Goal: Task Accomplishment & Management: Manage account settings

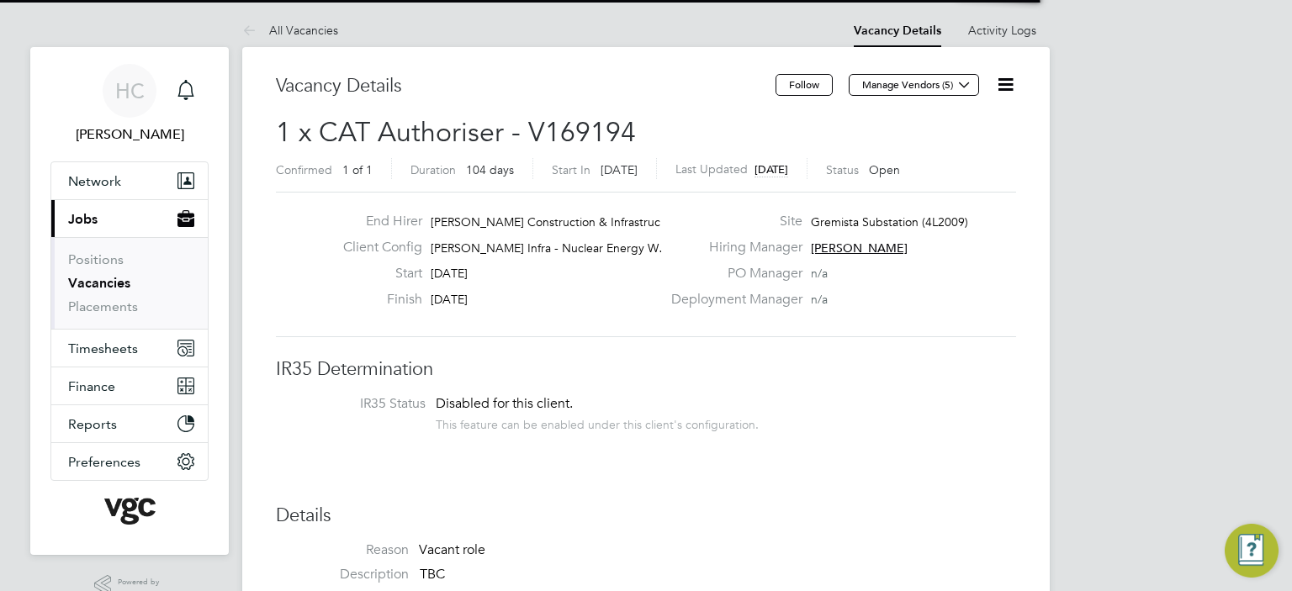
scroll to position [50, 147]
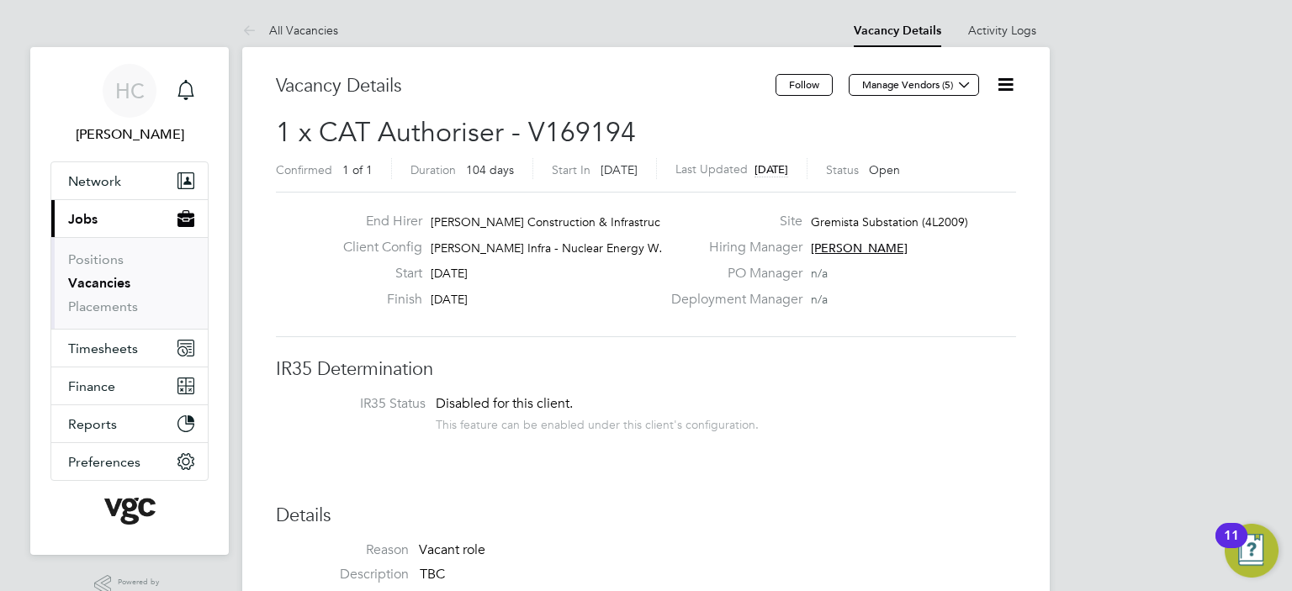
click at [113, 282] on link "Vacancies" at bounding box center [99, 283] width 62 height 16
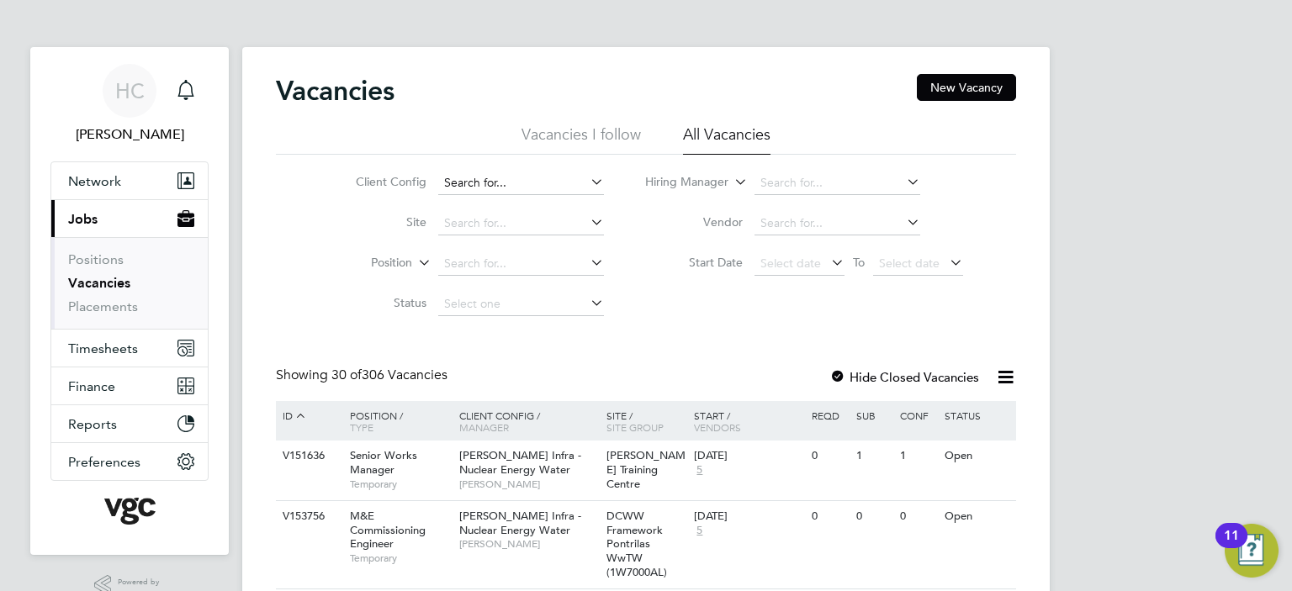
click at [481, 187] on input at bounding box center [521, 184] width 166 height 24
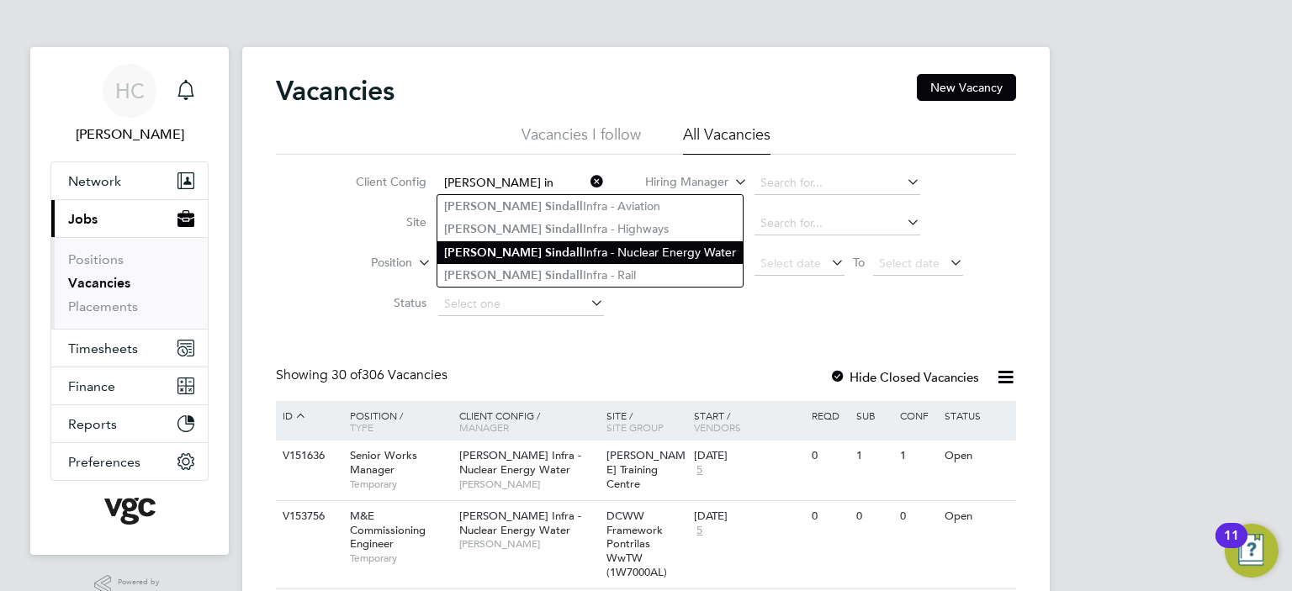
click at [553, 256] on li "Morgan S in dall Infra - Nuclear Energy Water" at bounding box center [589, 252] width 305 height 23
type input "[PERSON_NAME] Infra - Nuclear Energy Water"
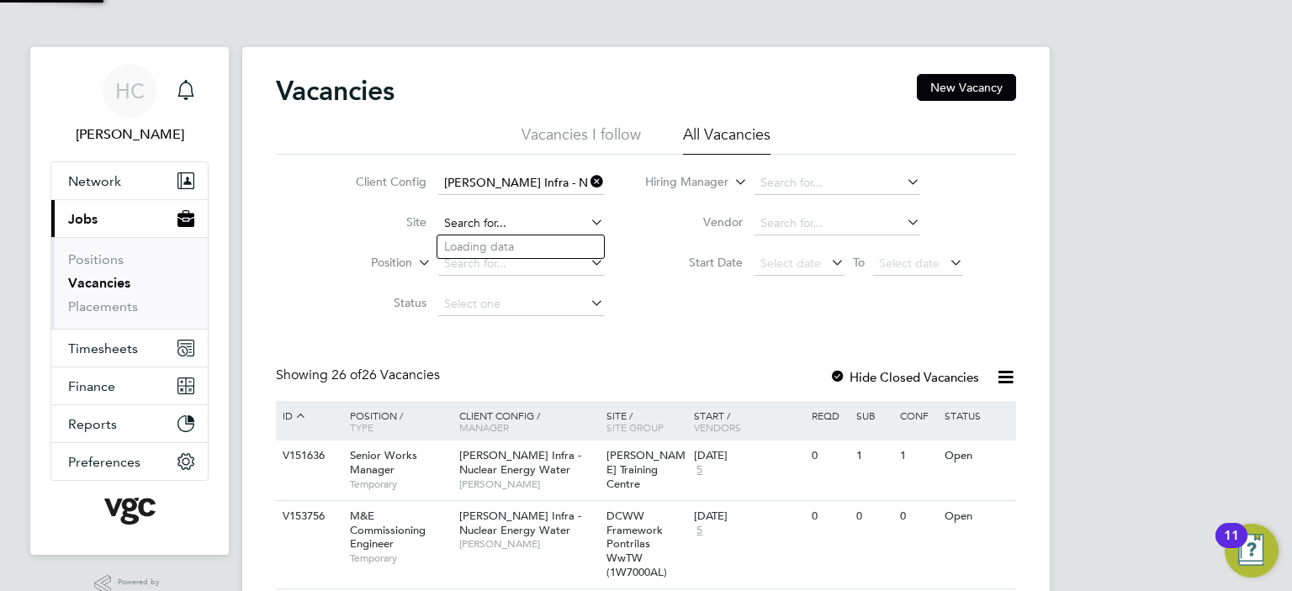
click at [495, 228] on input at bounding box center [521, 224] width 166 height 24
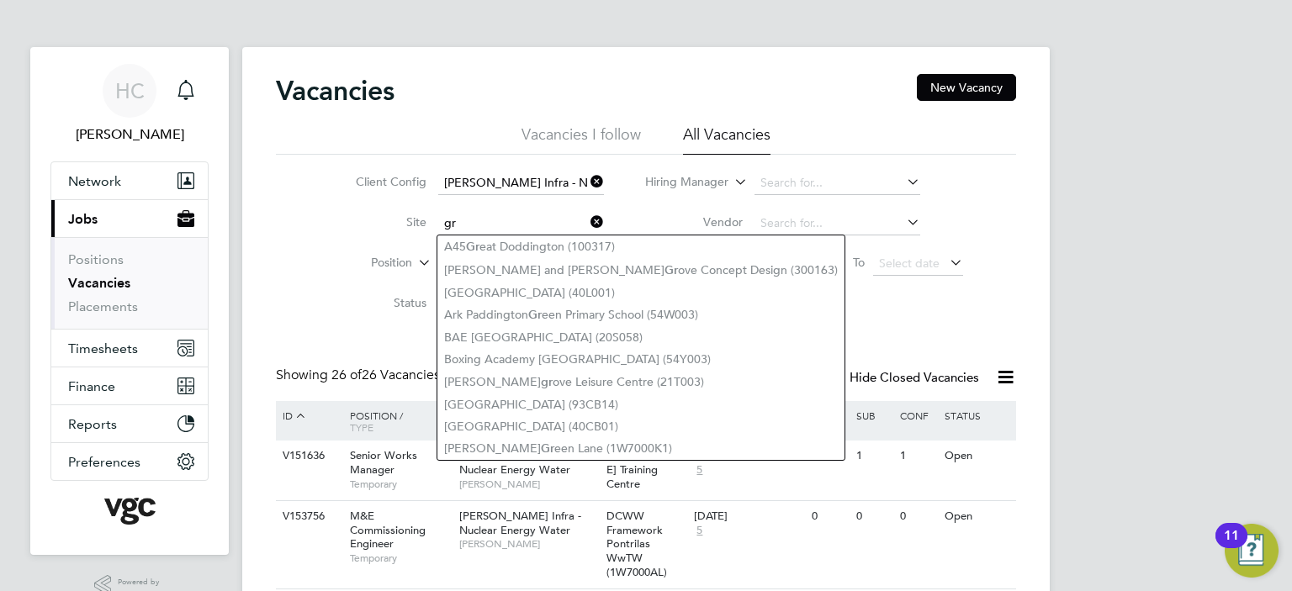
type input "gr"
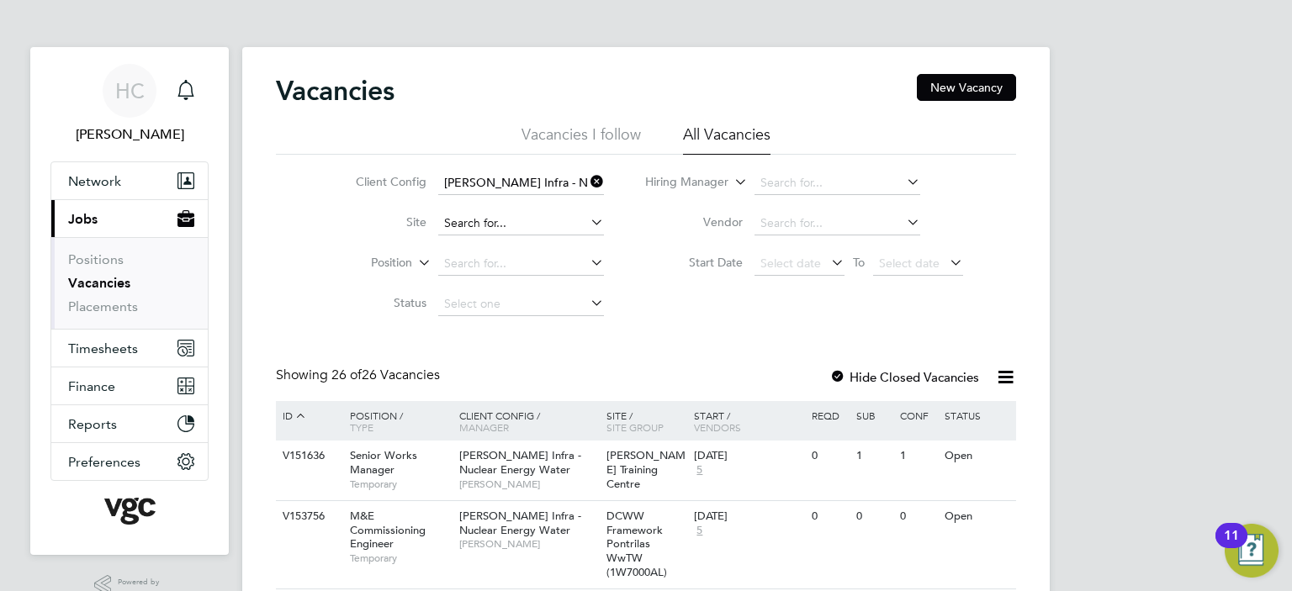
click at [473, 231] on input at bounding box center [521, 224] width 166 height 24
click at [479, 246] on li "Grem ista - Shetlands (4L2007)" at bounding box center [523, 247] width 173 height 23
type input "Gremista - Shetlands (4L2007)"
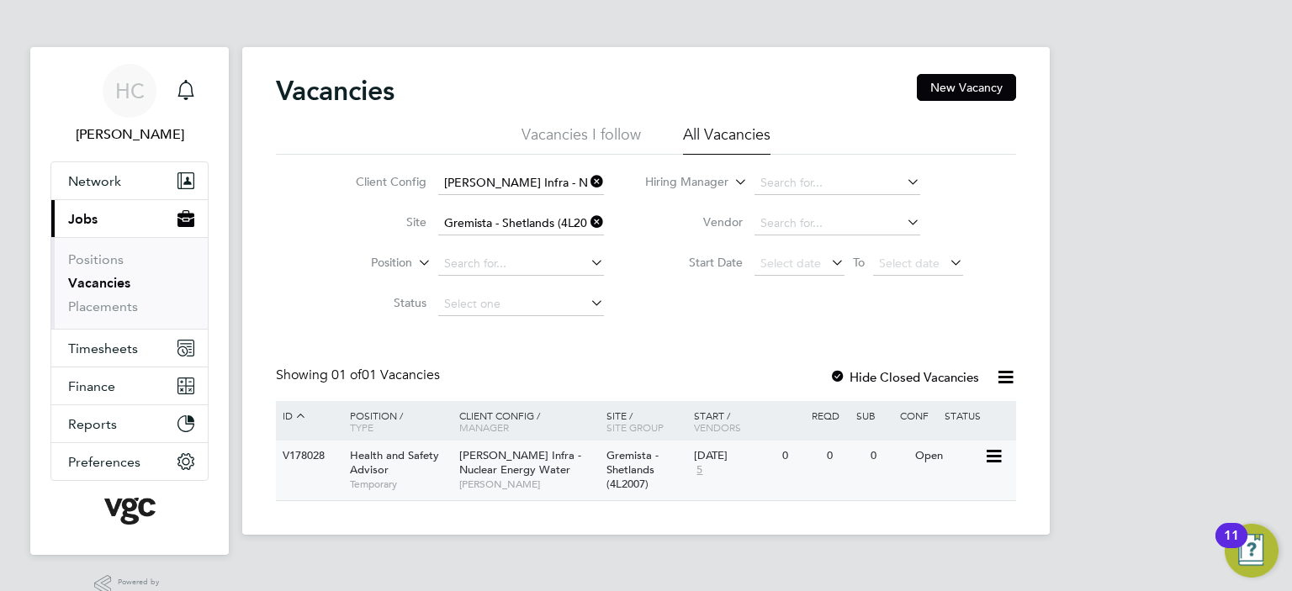
click at [374, 465] on span "Health and Safety Advisor" at bounding box center [394, 462] width 89 height 29
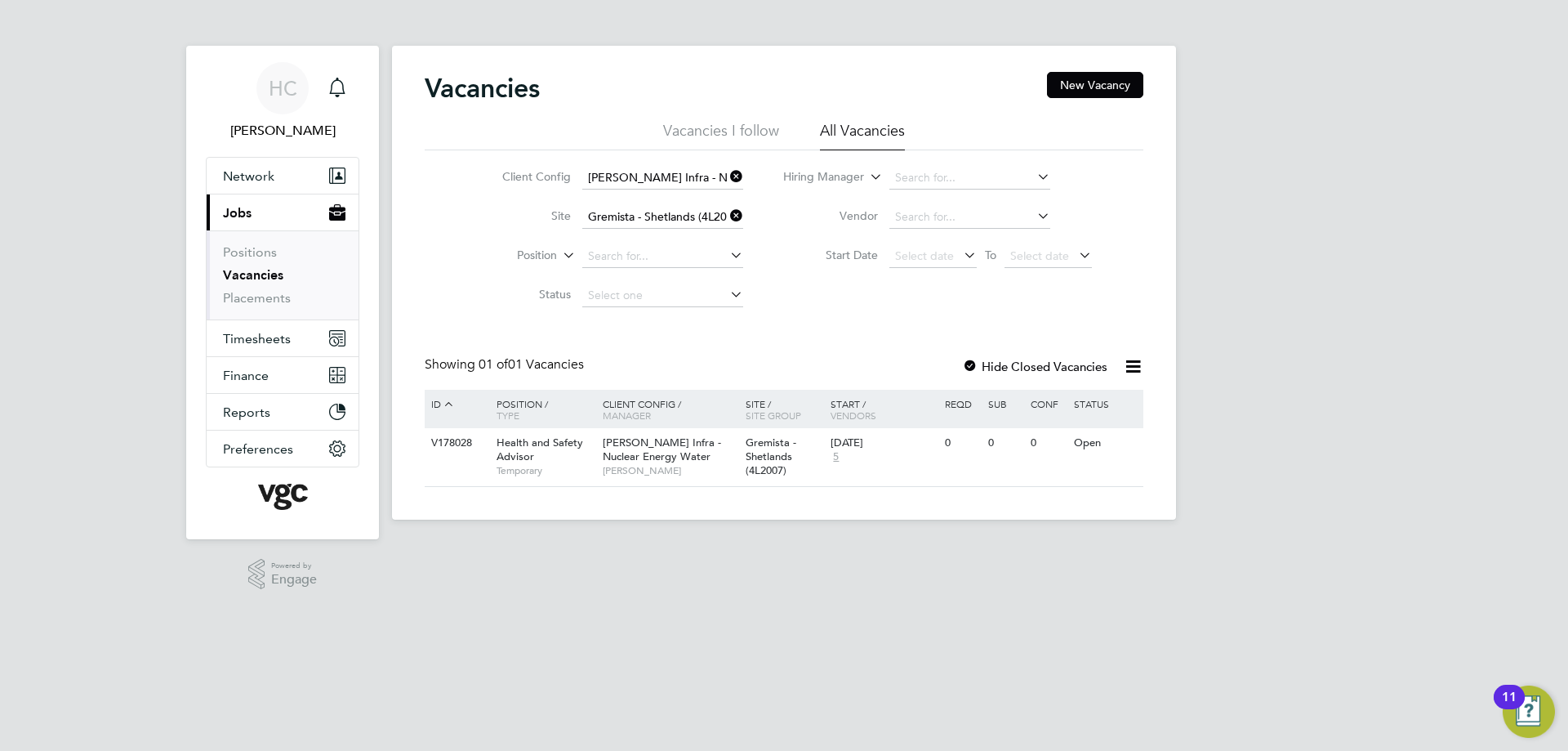
drag, startPoint x: 739, startPoint y: 213, endPoint x: 738, endPoint y: 191, distance: 22.0
click at [727, 213] on icon at bounding box center [727, 216] width 0 height 23
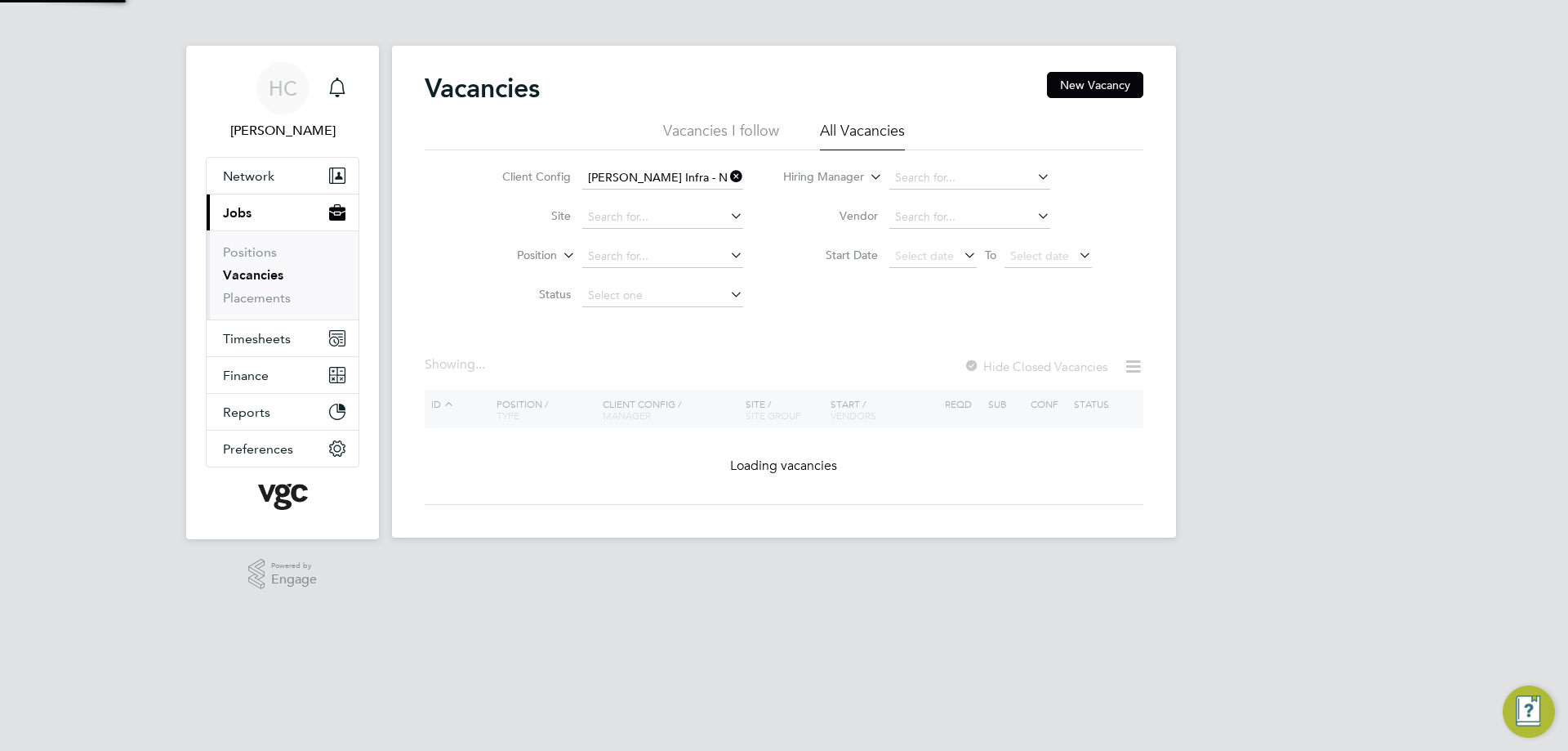
click at [727, 176] on icon at bounding box center [727, 177] width 0 height 23
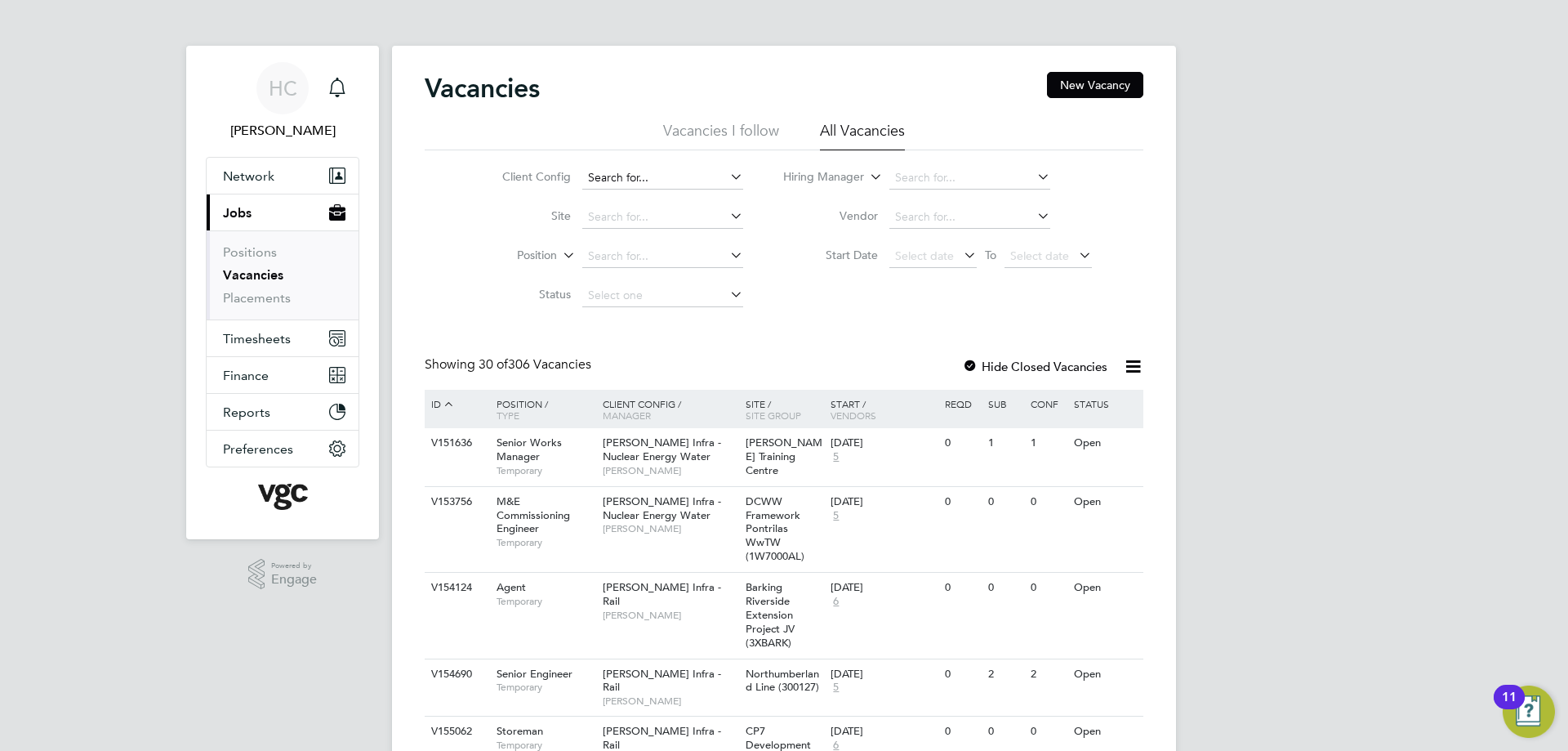
click at [640, 183] on input at bounding box center [663, 179] width 161 height 23
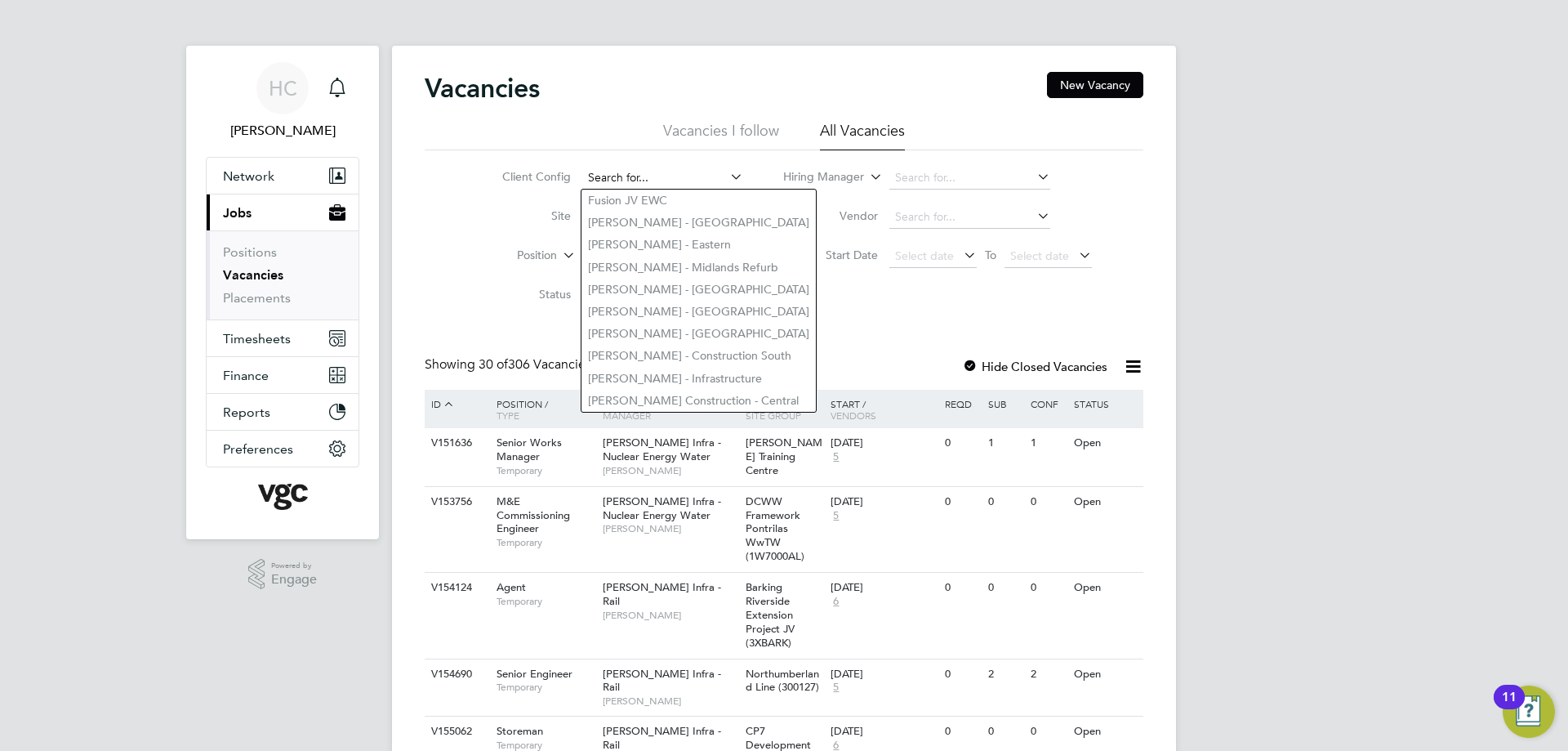
click at [645, 177] on input at bounding box center [663, 179] width 161 height 23
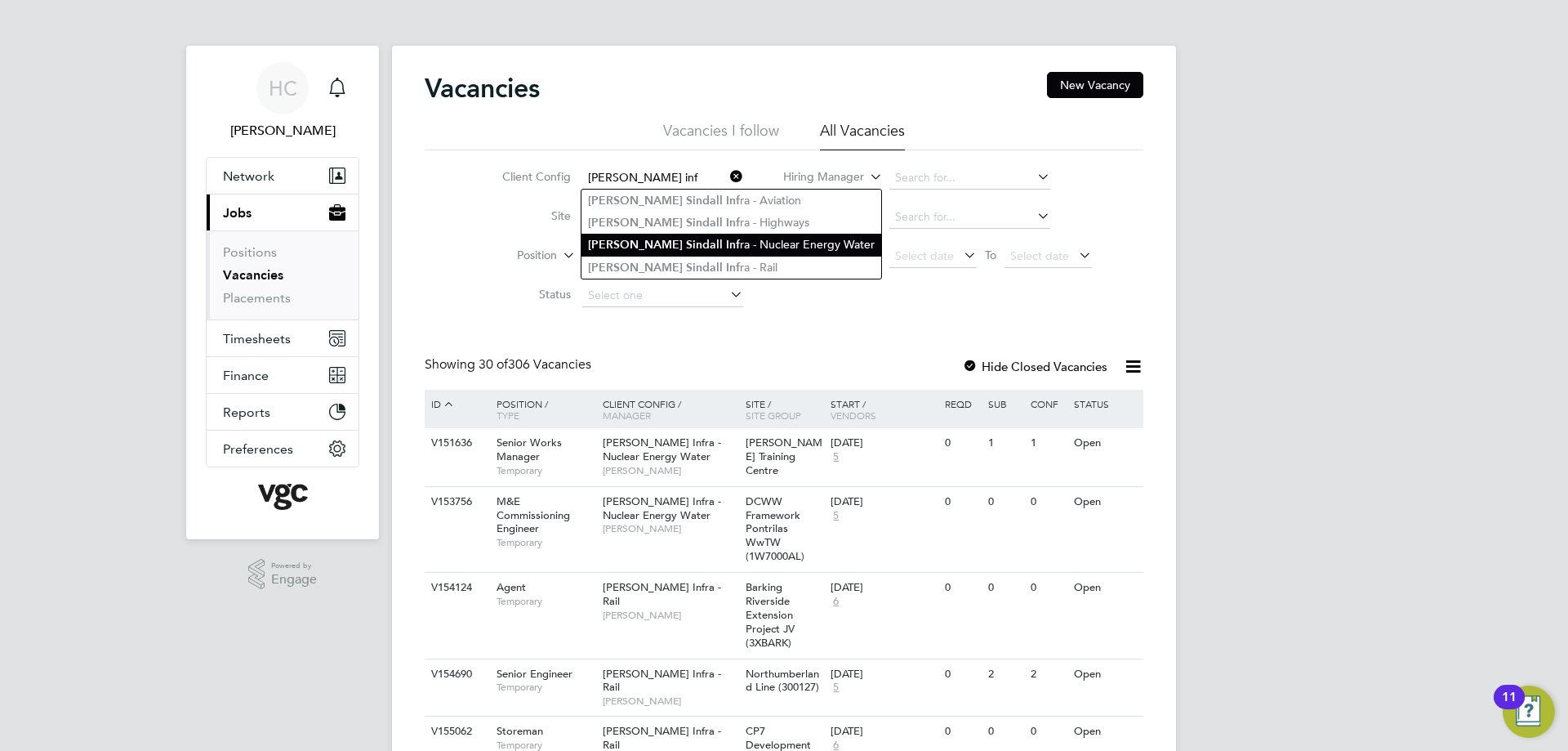
click at [703, 240] on li "Morgan Sindall Inf ra - Nuclear Energy Water" at bounding box center [731, 245] width 300 height 22
type input "[PERSON_NAME] Infra - Nuclear Energy Water"
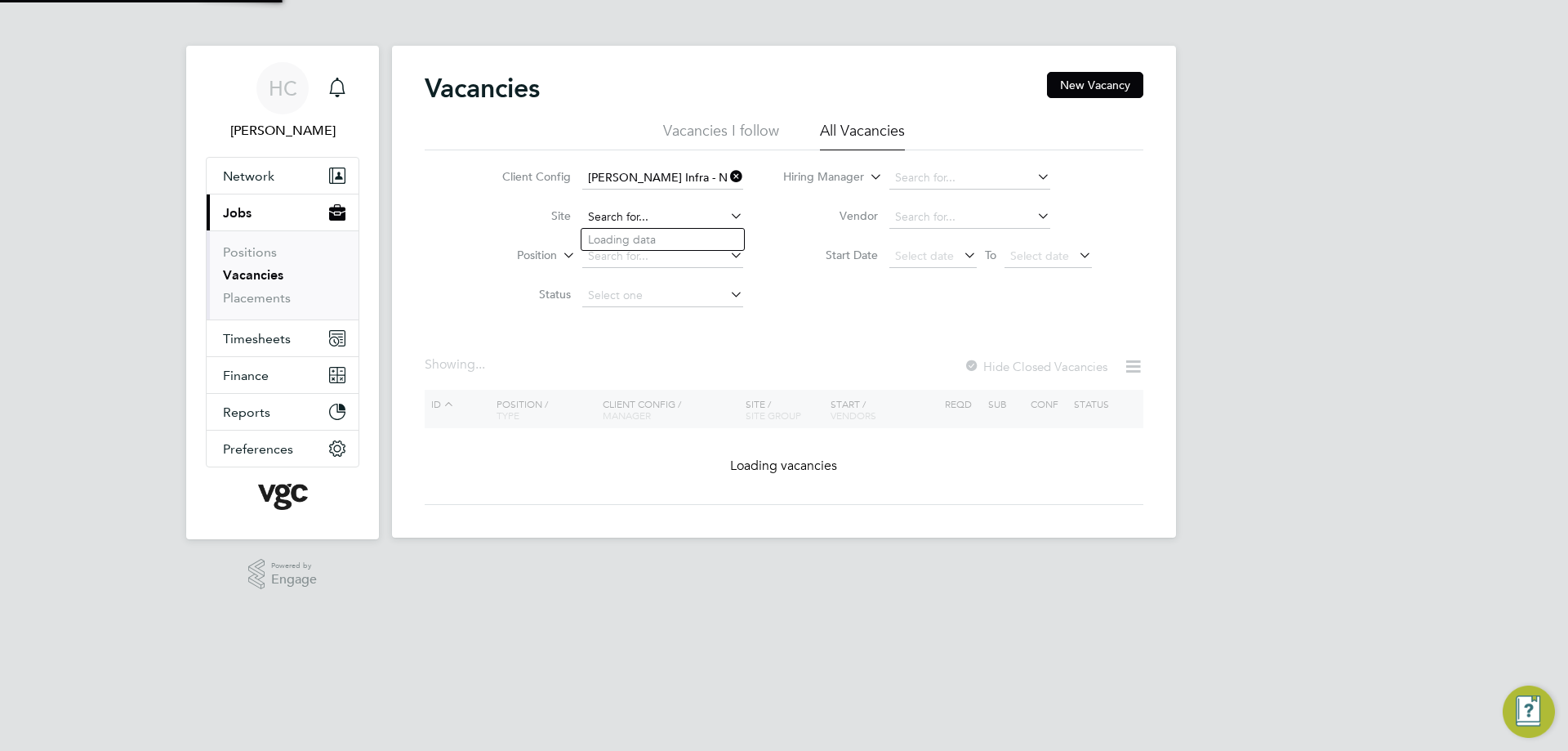
click at [647, 219] on input at bounding box center [663, 218] width 161 height 23
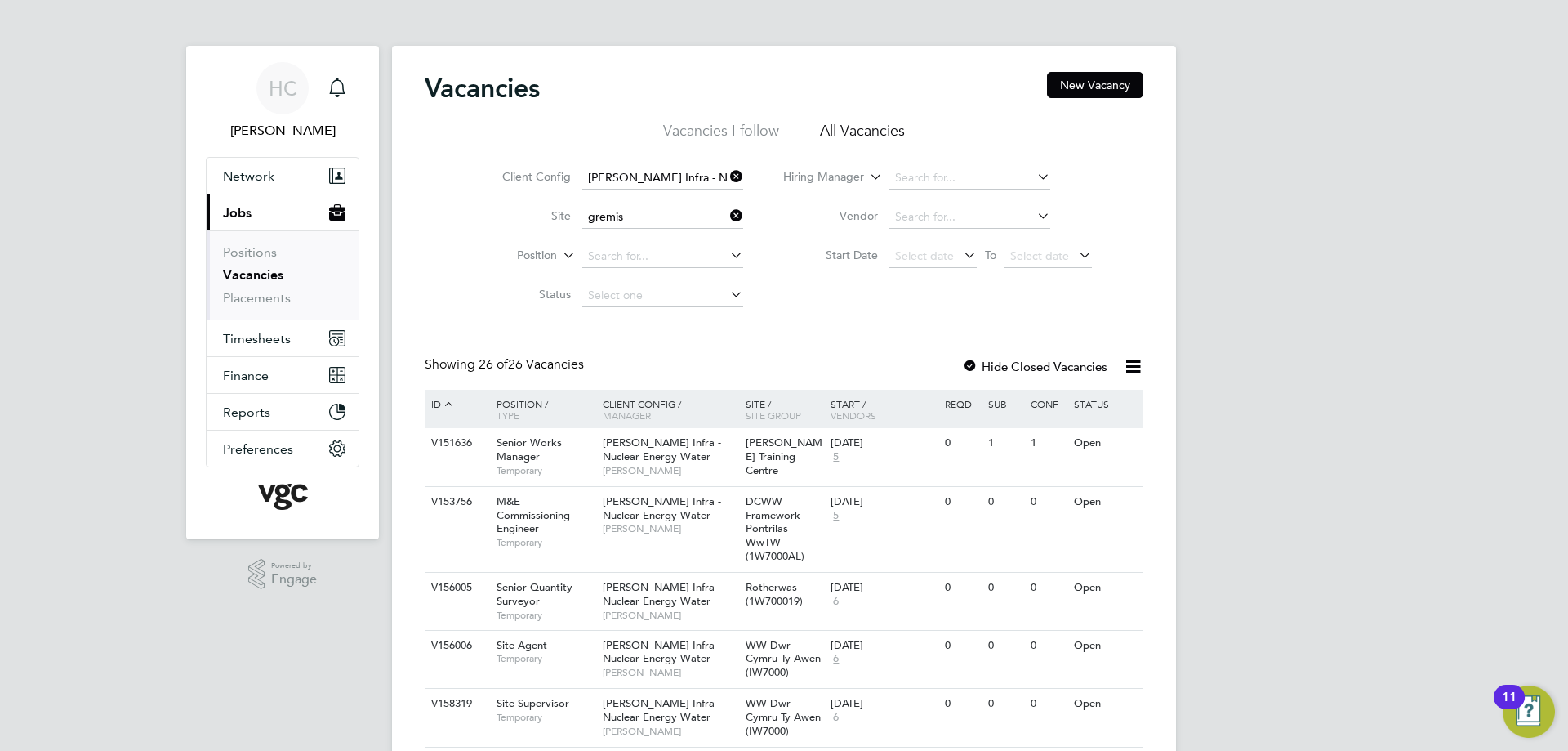
click at [647, 243] on li "Gremis ta - Shetlands (4L2007)" at bounding box center [666, 240] width 169 height 22
type input "Gremista - Shetlands (4L2007)"
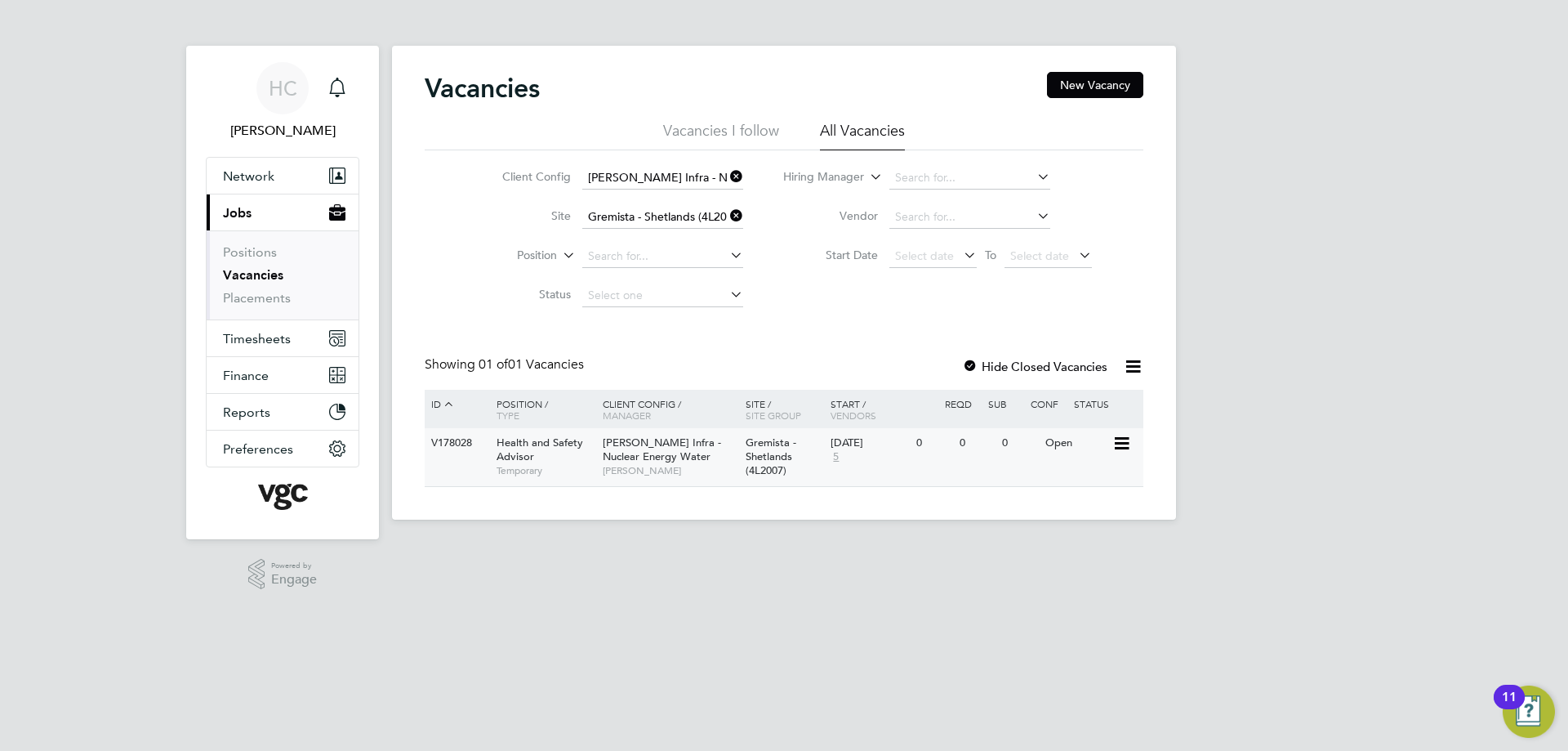
click at [504, 450] on span "Health and Safety Advisor" at bounding box center [539, 449] width 86 height 28
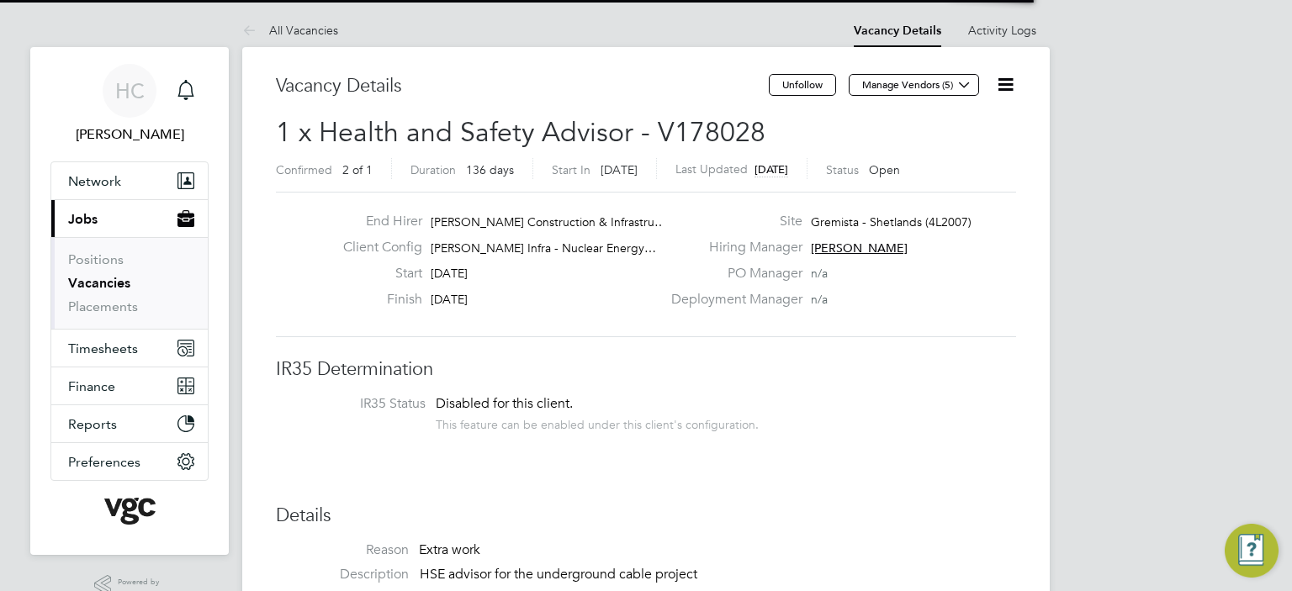
scroll to position [50, 147]
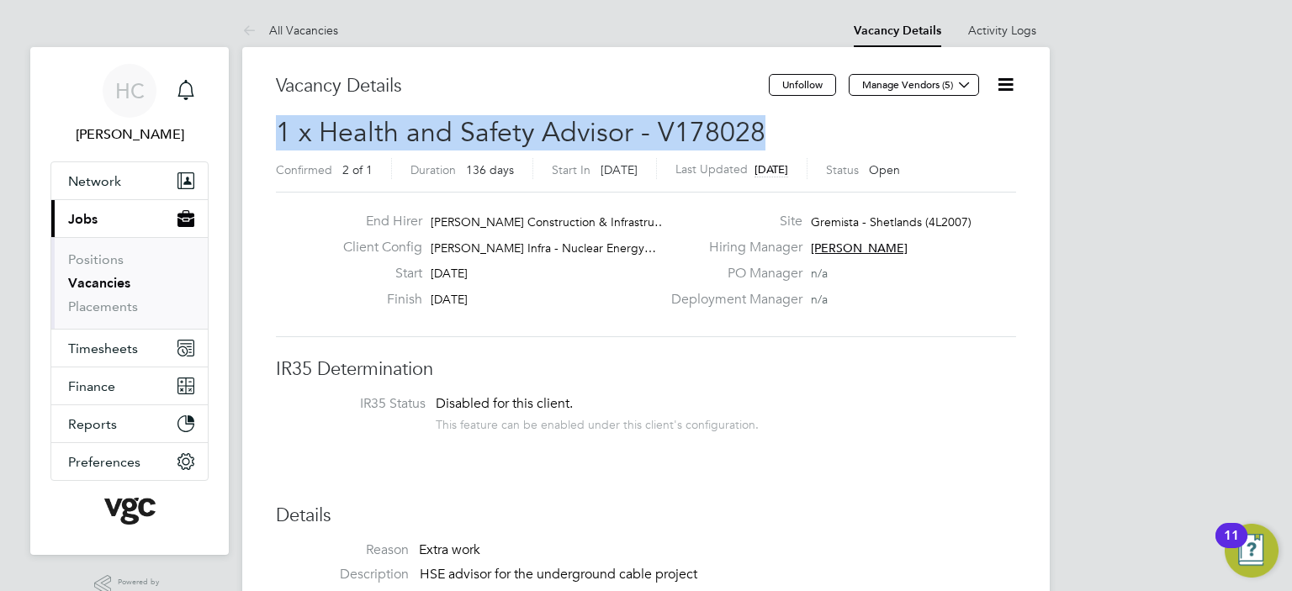
drag, startPoint x: 768, startPoint y: 135, endPoint x: 265, endPoint y: 137, distance: 503.0
copy span "1 x Health and Safety Advisor - V178028"
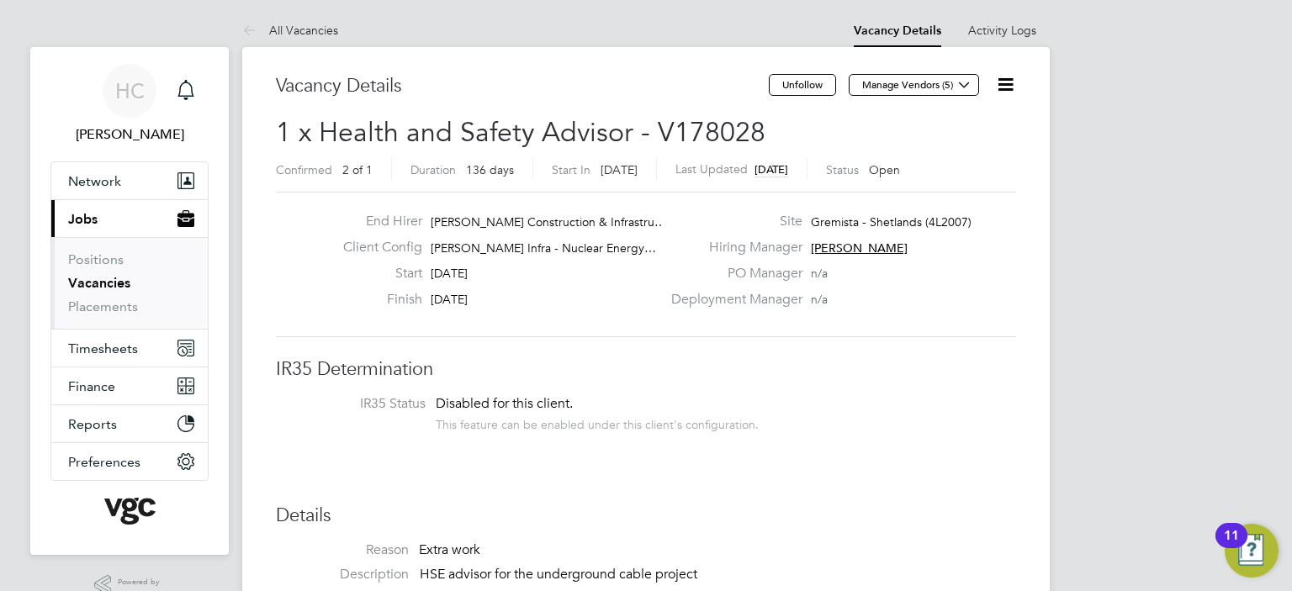
click at [811, 410] on li "IR35 Status Disabled for this client. This feature can be enabled under this cl…" at bounding box center [646, 415] width 707 height 41
click at [93, 338] on button "Timesheets" at bounding box center [129, 348] width 156 height 37
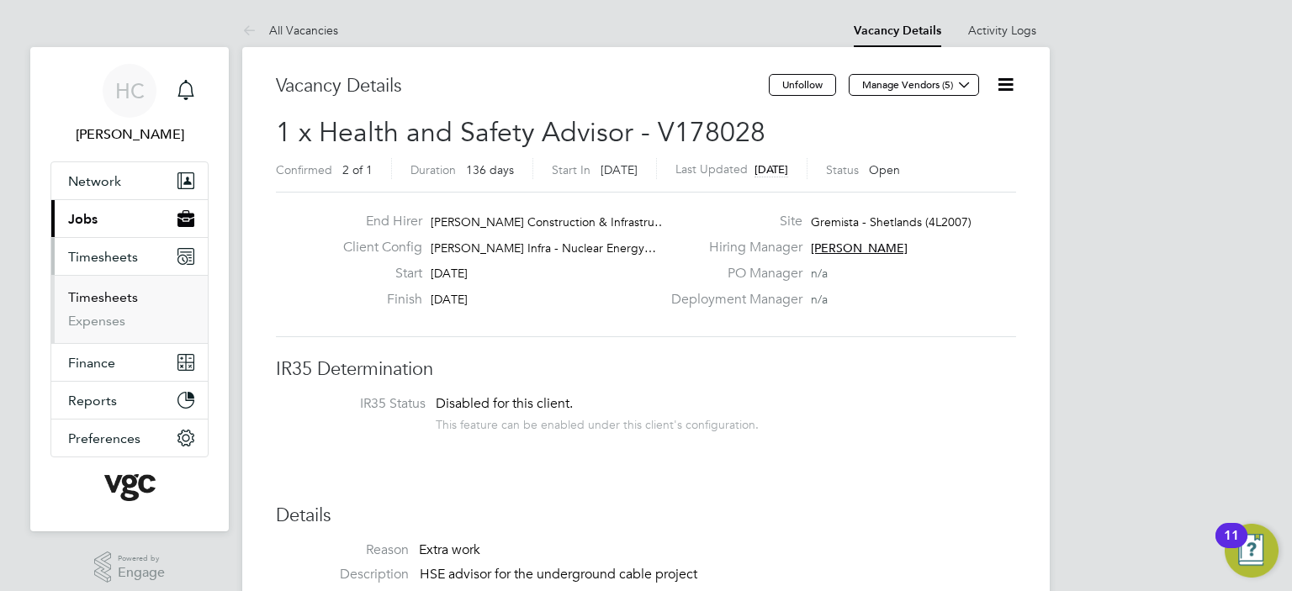
click at [93, 301] on link "Timesheets" at bounding box center [103, 297] width 70 height 16
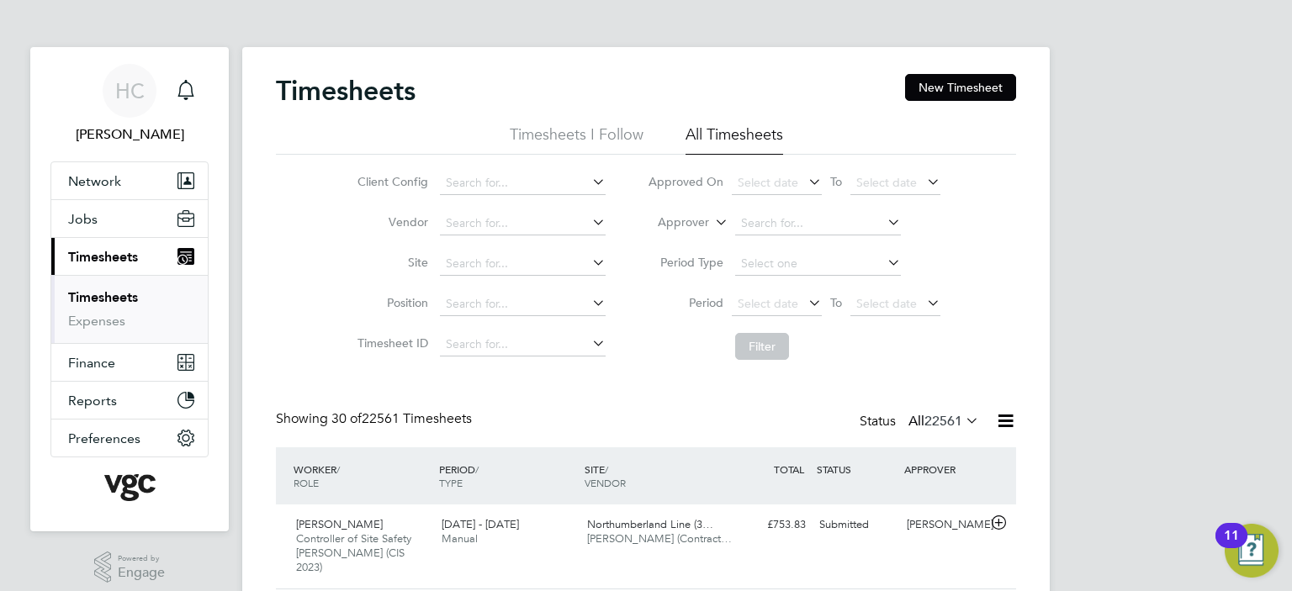
click at [683, 231] on label "Approver" at bounding box center [671, 222] width 76 height 17
click at [684, 251] on li "Worker" at bounding box center [668, 255] width 82 height 22
click at [763, 231] on input at bounding box center [818, 224] width 166 height 24
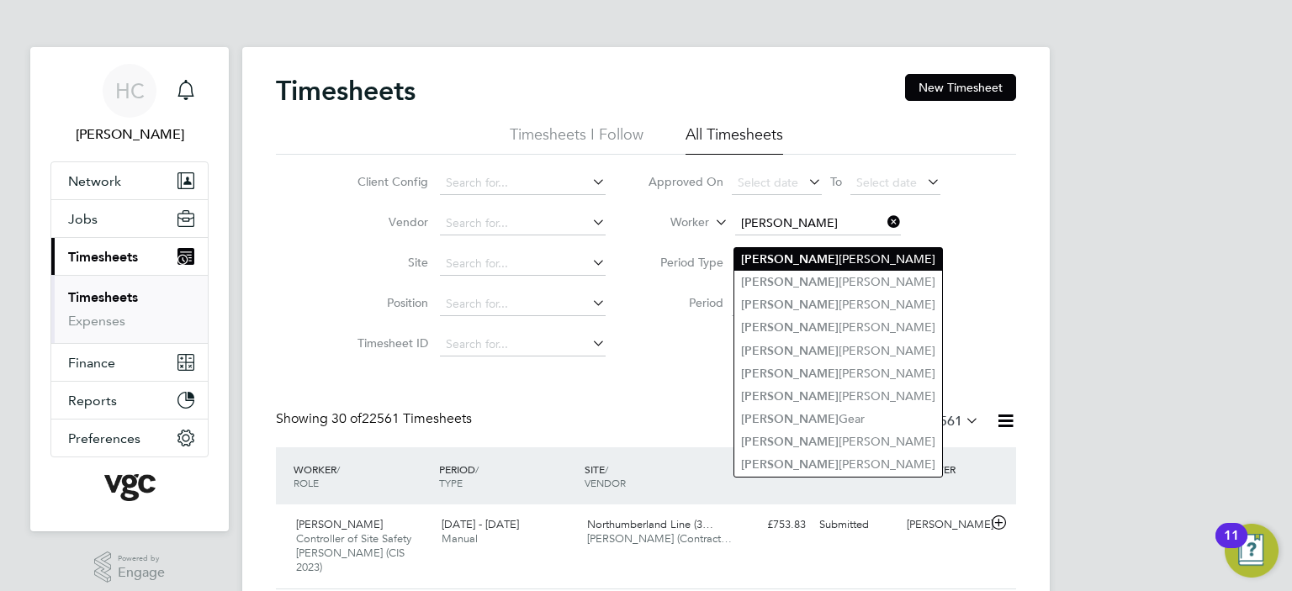
click at [814, 251] on li "Michael Mcgahern" at bounding box center [838, 259] width 208 height 23
type input "Michael Mcgahern"
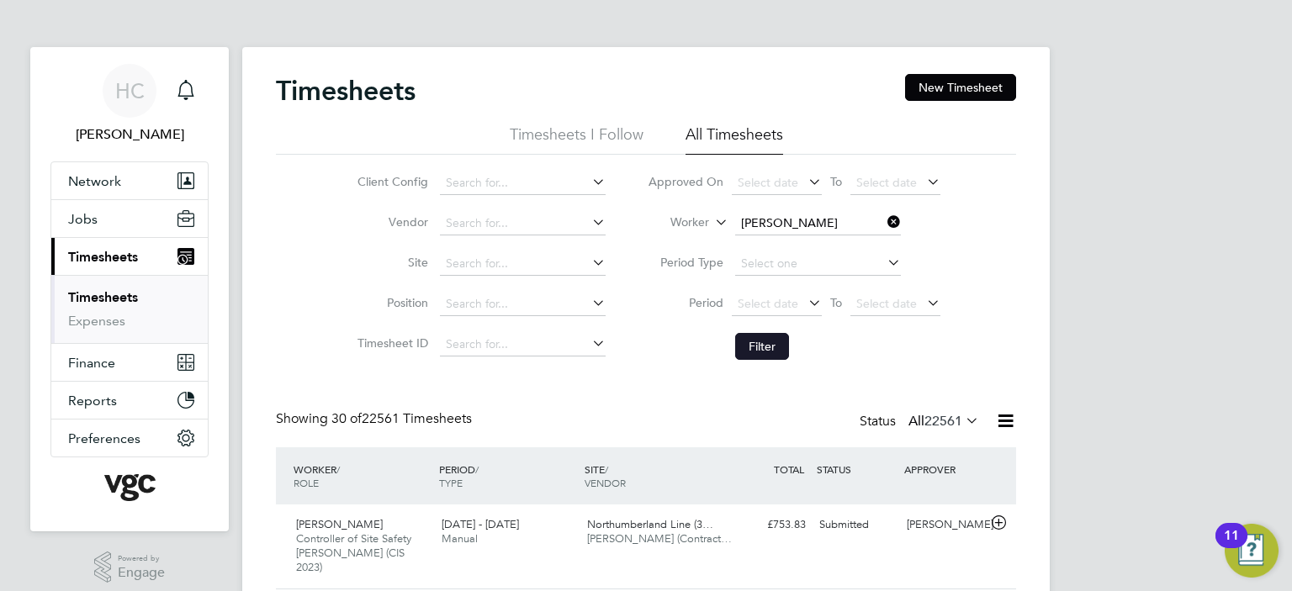
click at [760, 357] on button "Filter" at bounding box center [762, 346] width 54 height 27
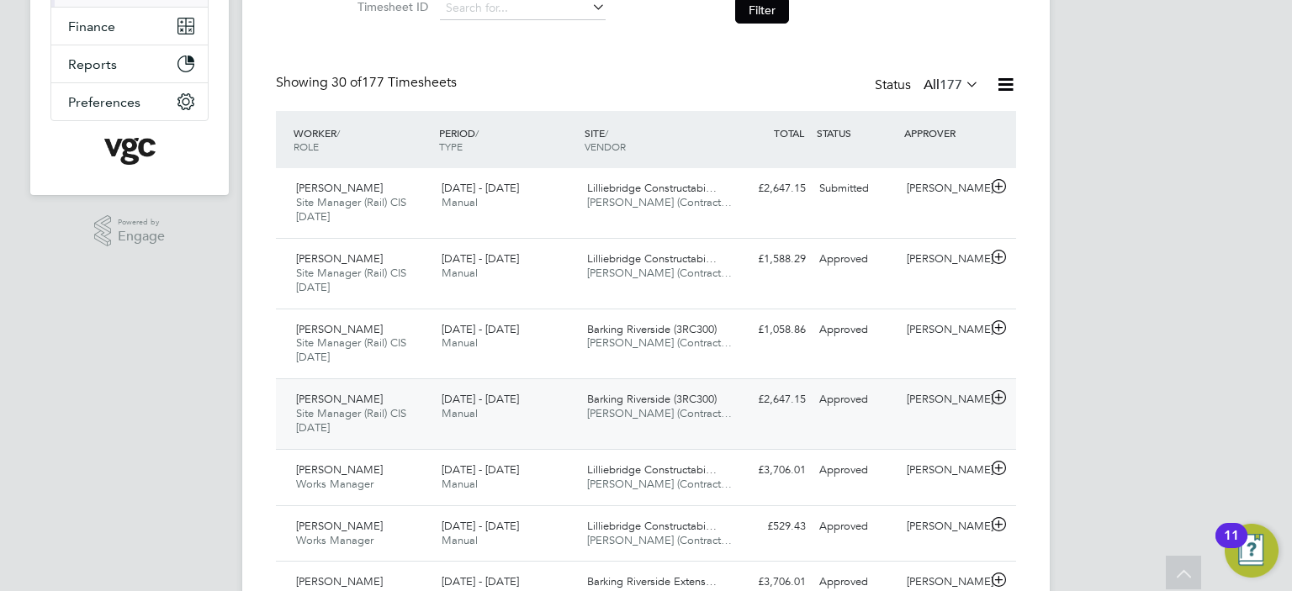
click at [908, 414] on div "Neil Roughley" at bounding box center [943, 400] width 87 height 28
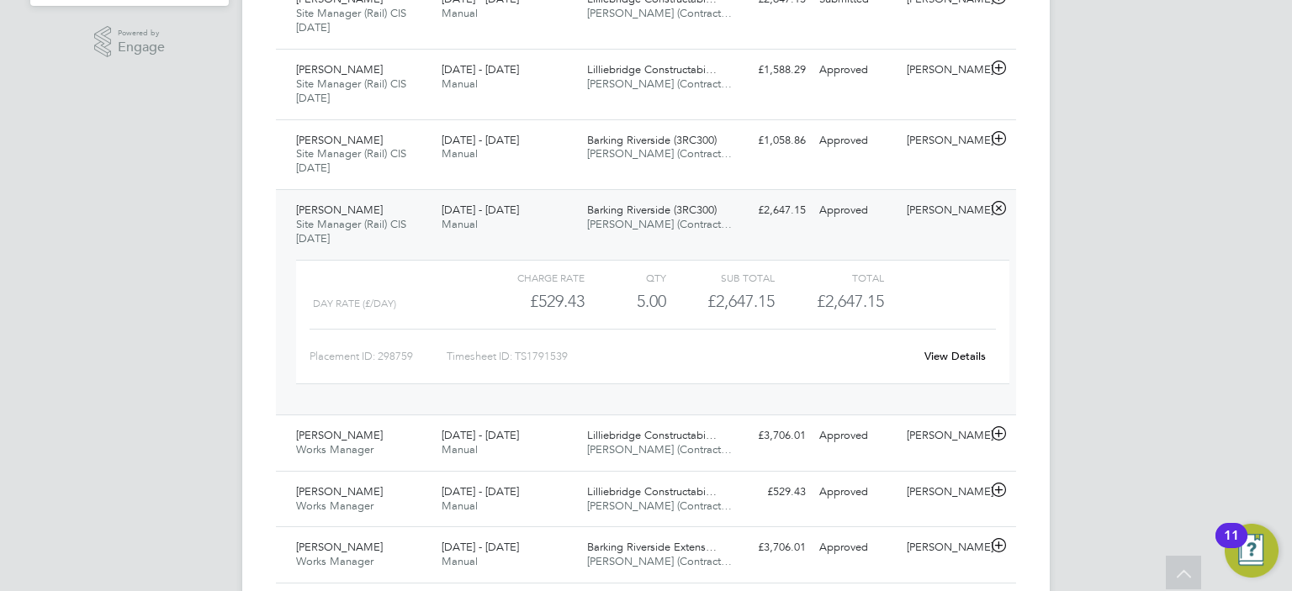
scroll to position [589, 0]
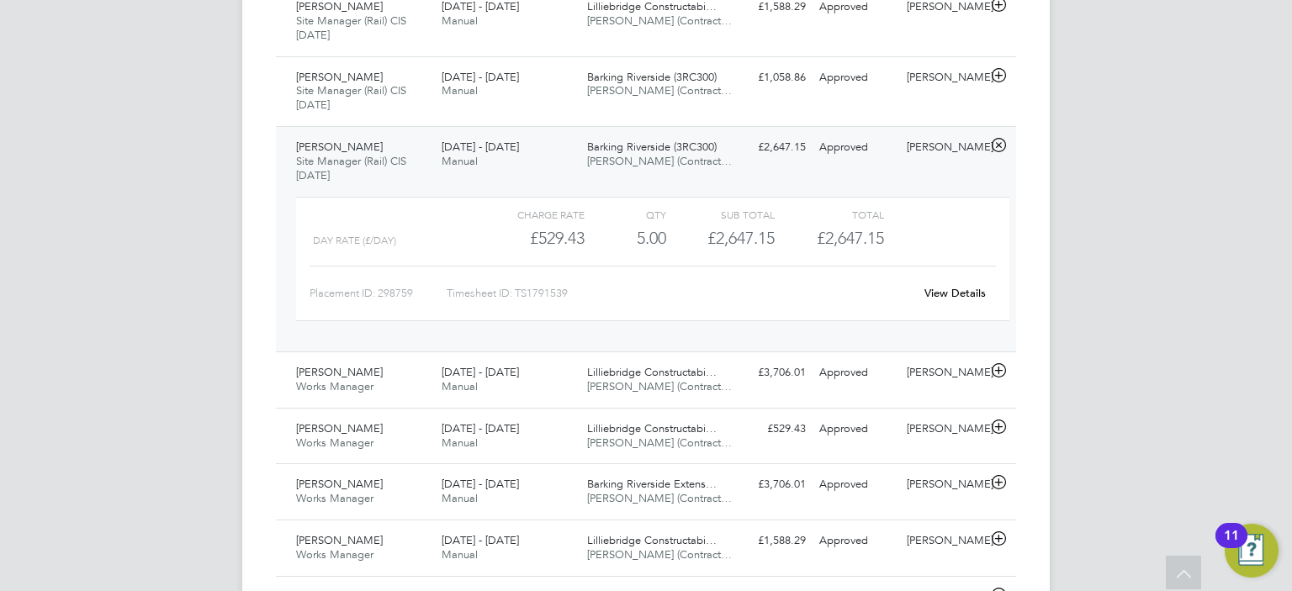
click at [933, 300] on link "View Details" at bounding box center [954, 293] width 61 height 14
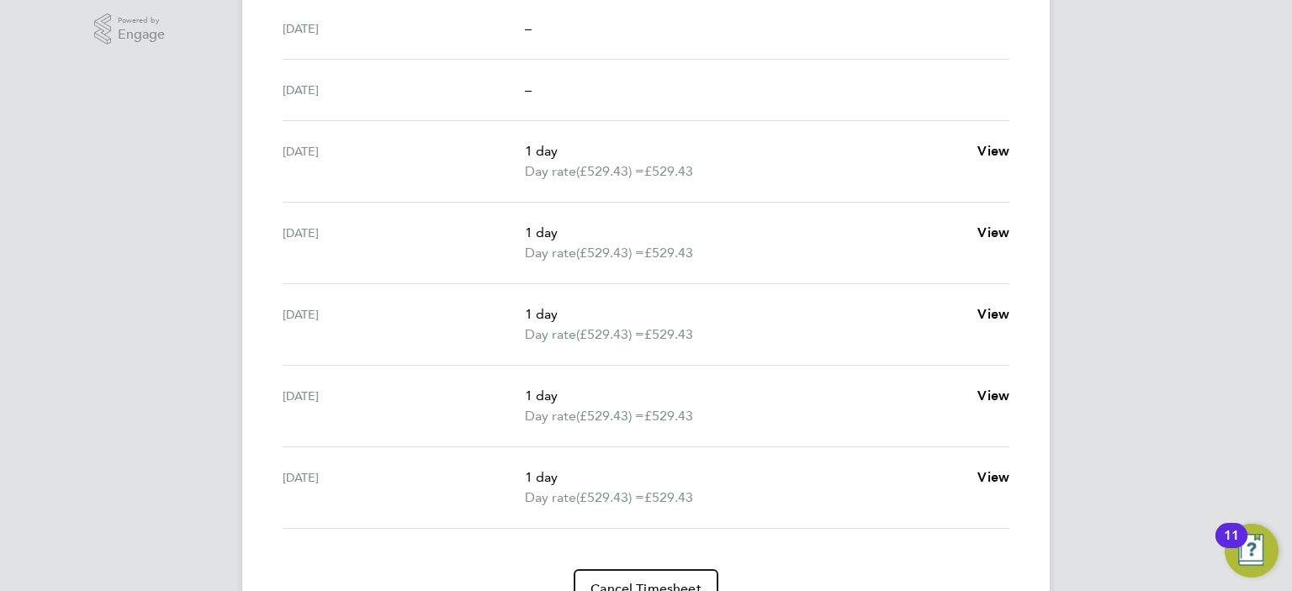
scroll to position [622, 0]
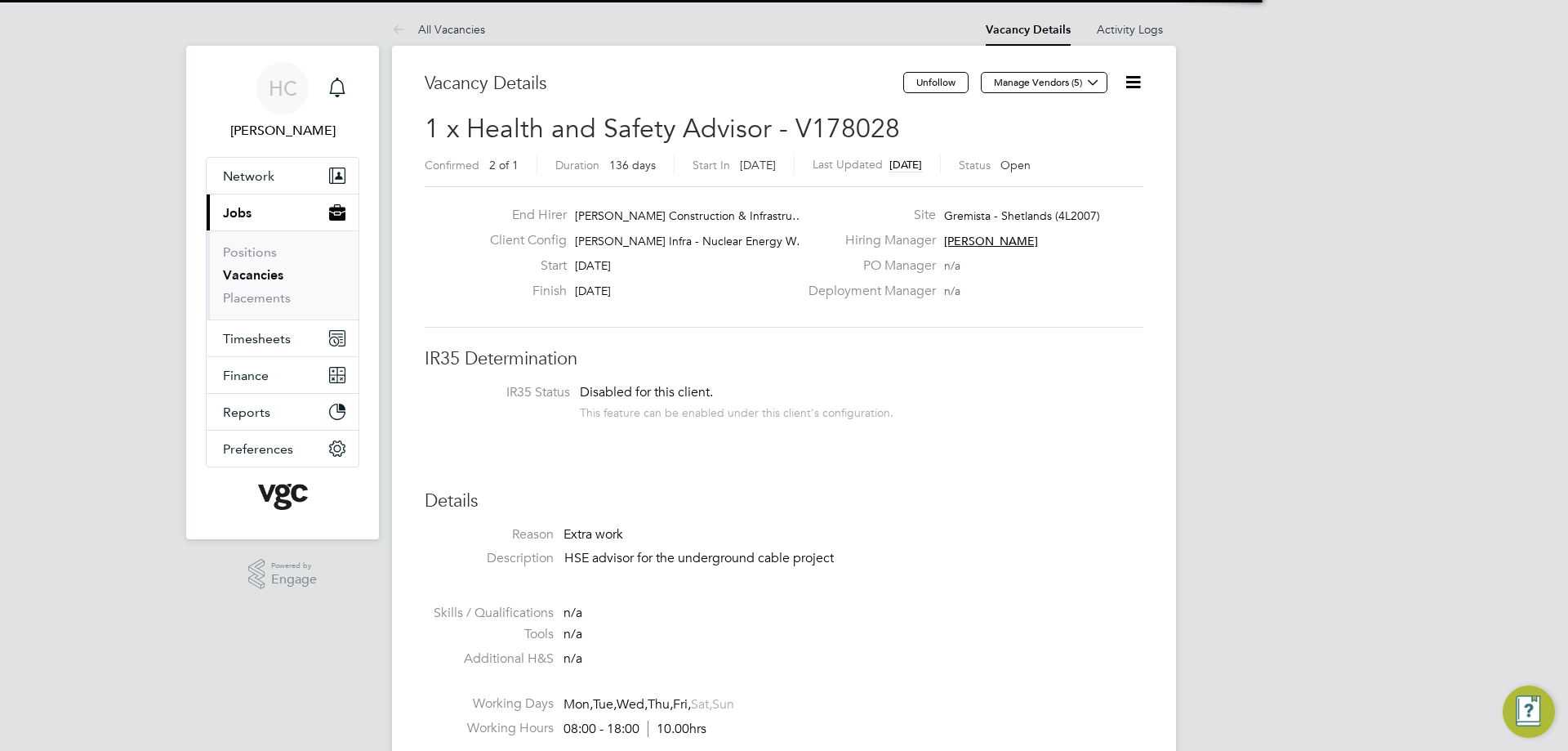
scroll to position [49, 143]
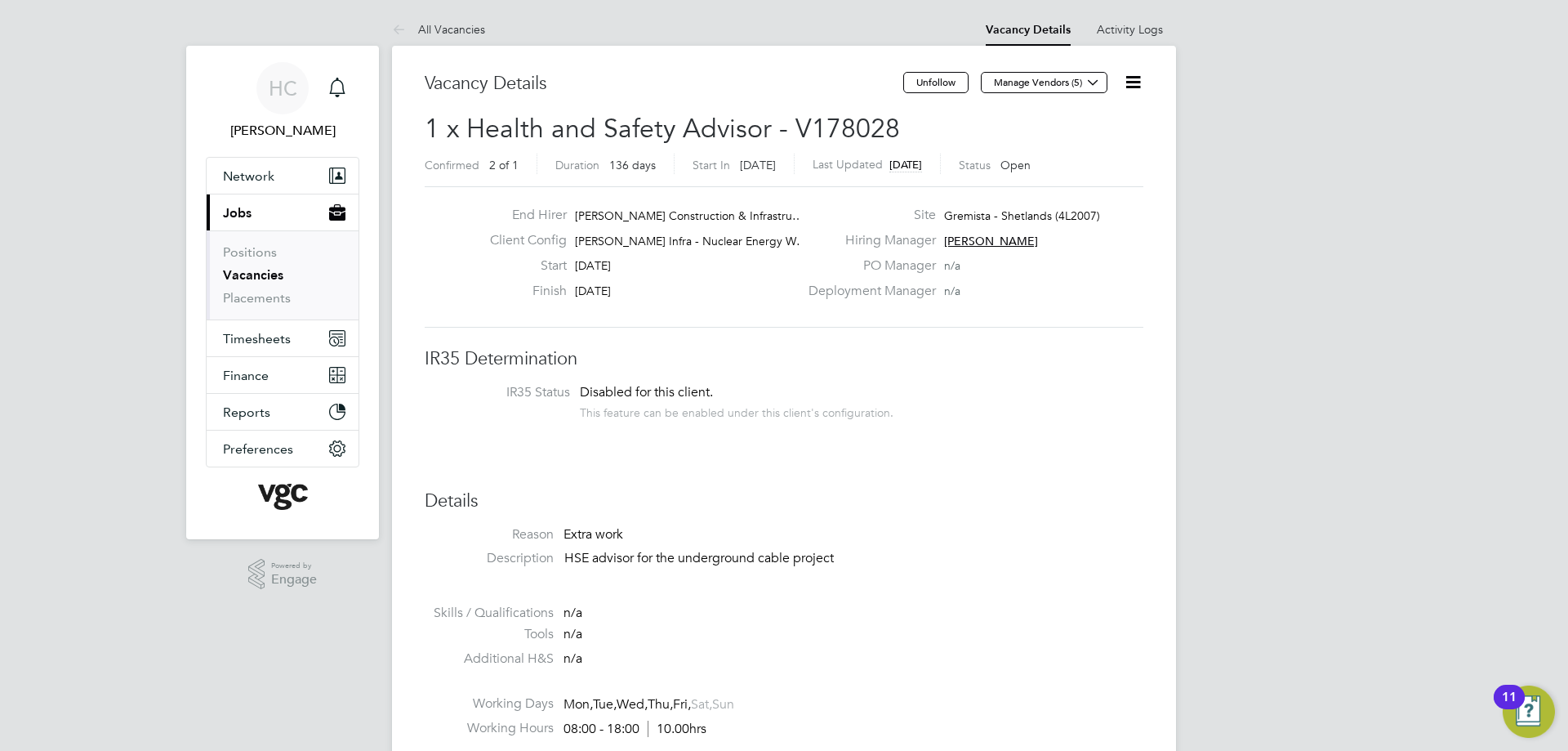
click at [1137, 84] on icon at bounding box center [1133, 82] width 20 height 20
click at [1071, 180] on li "Followers" at bounding box center [1093, 176] width 95 height 23
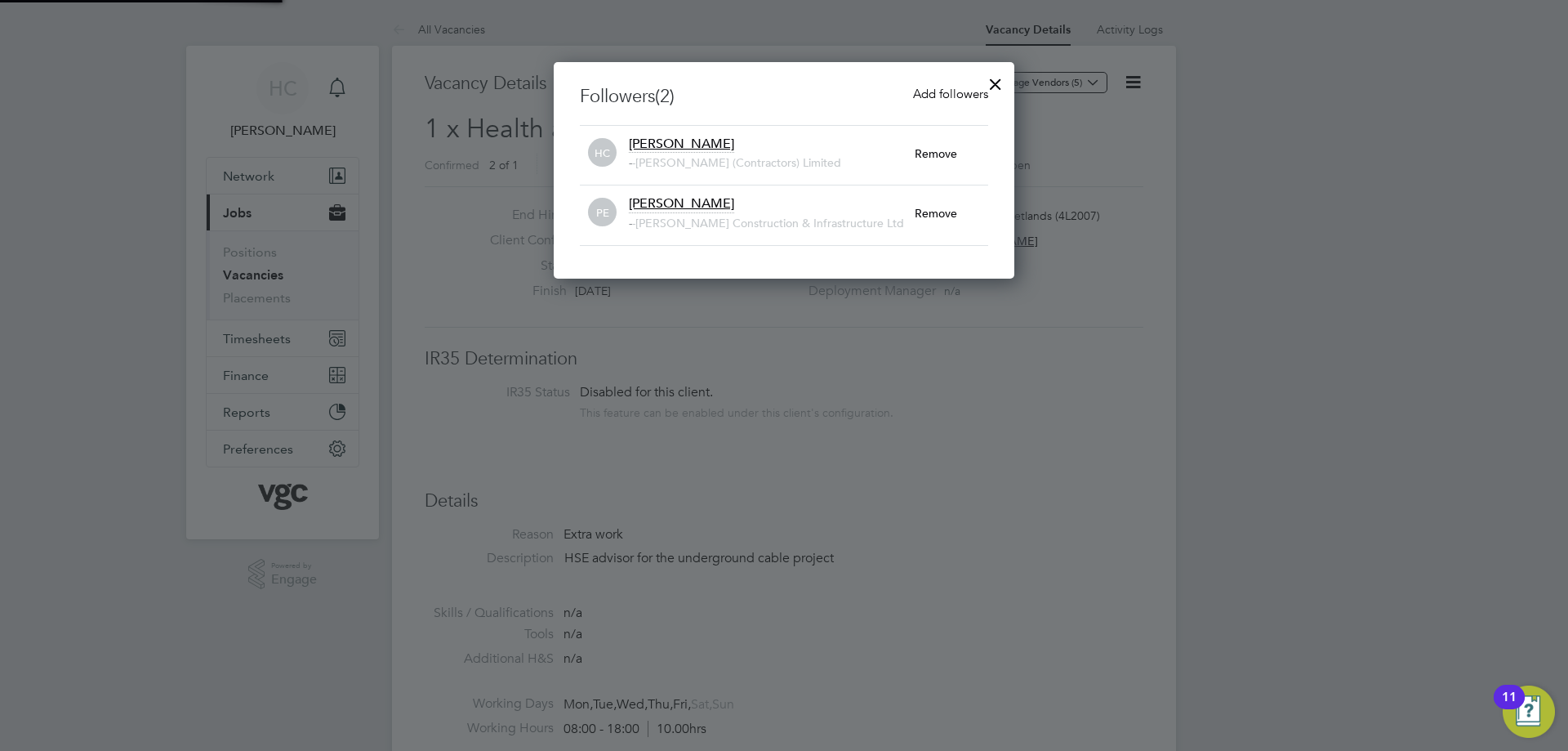
scroll to position [219, 461]
click at [927, 90] on span "Add followers" at bounding box center [950, 93] width 75 height 16
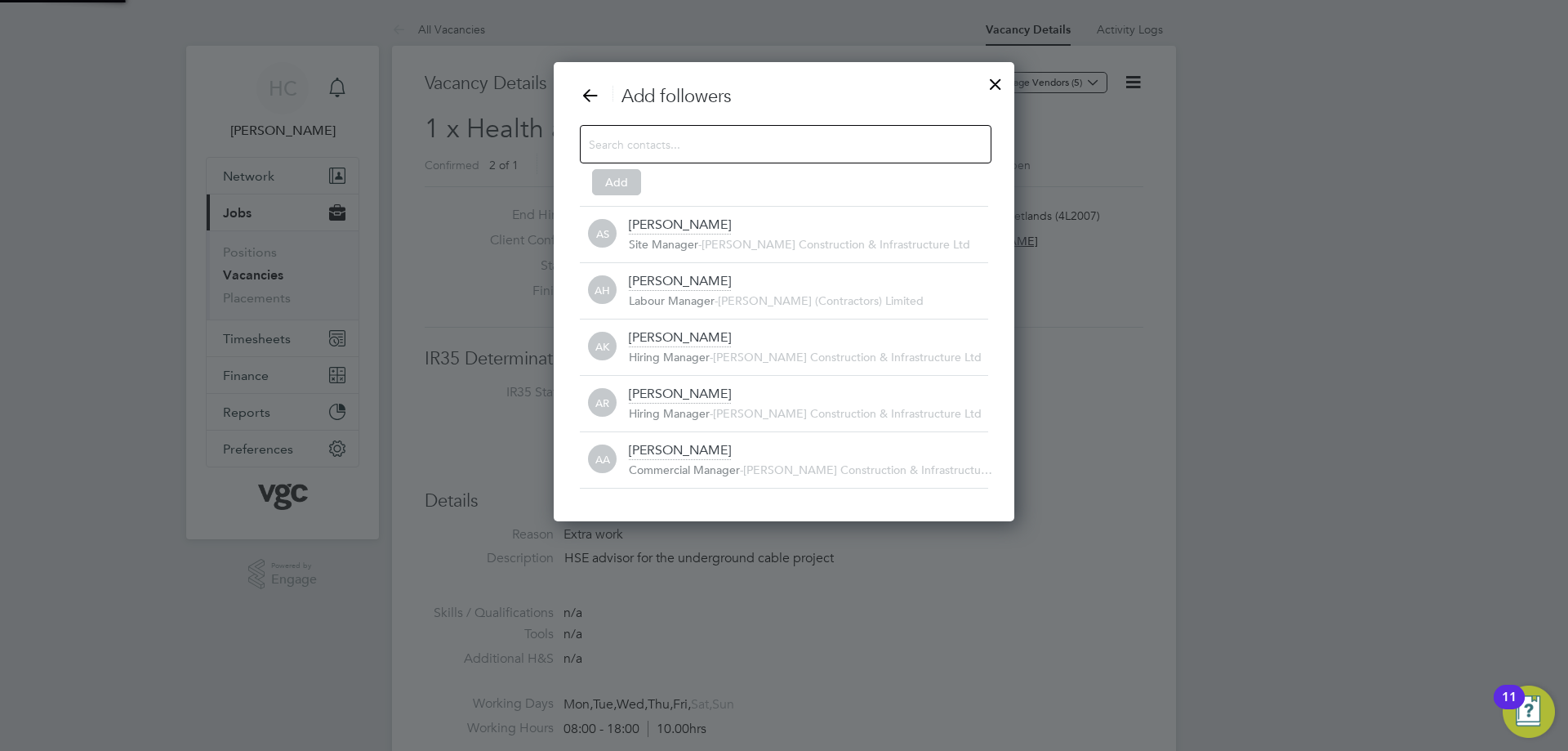
scroll to position [0, 0]
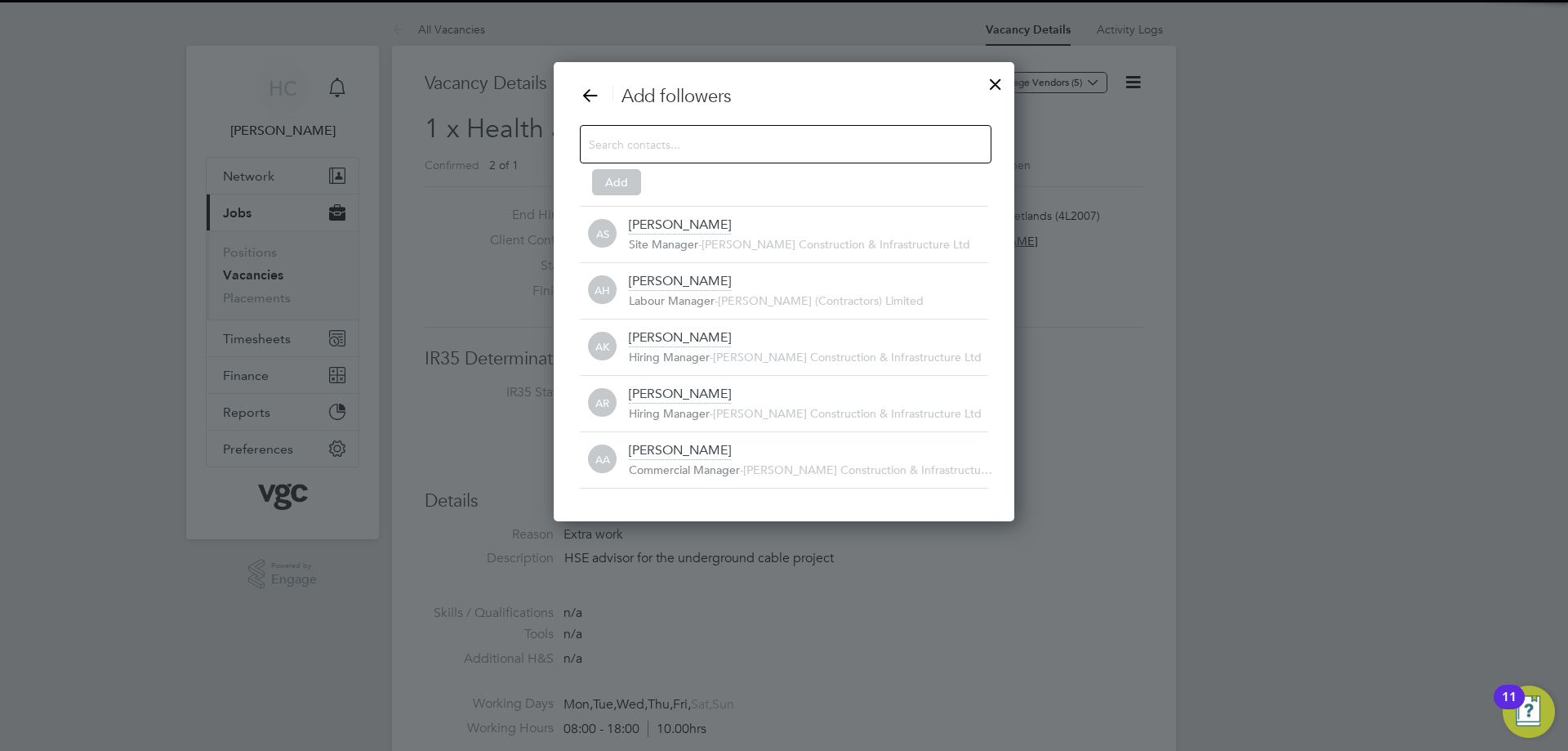
click at [640, 154] on input at bounding box center [772, 144] width 367 height 21
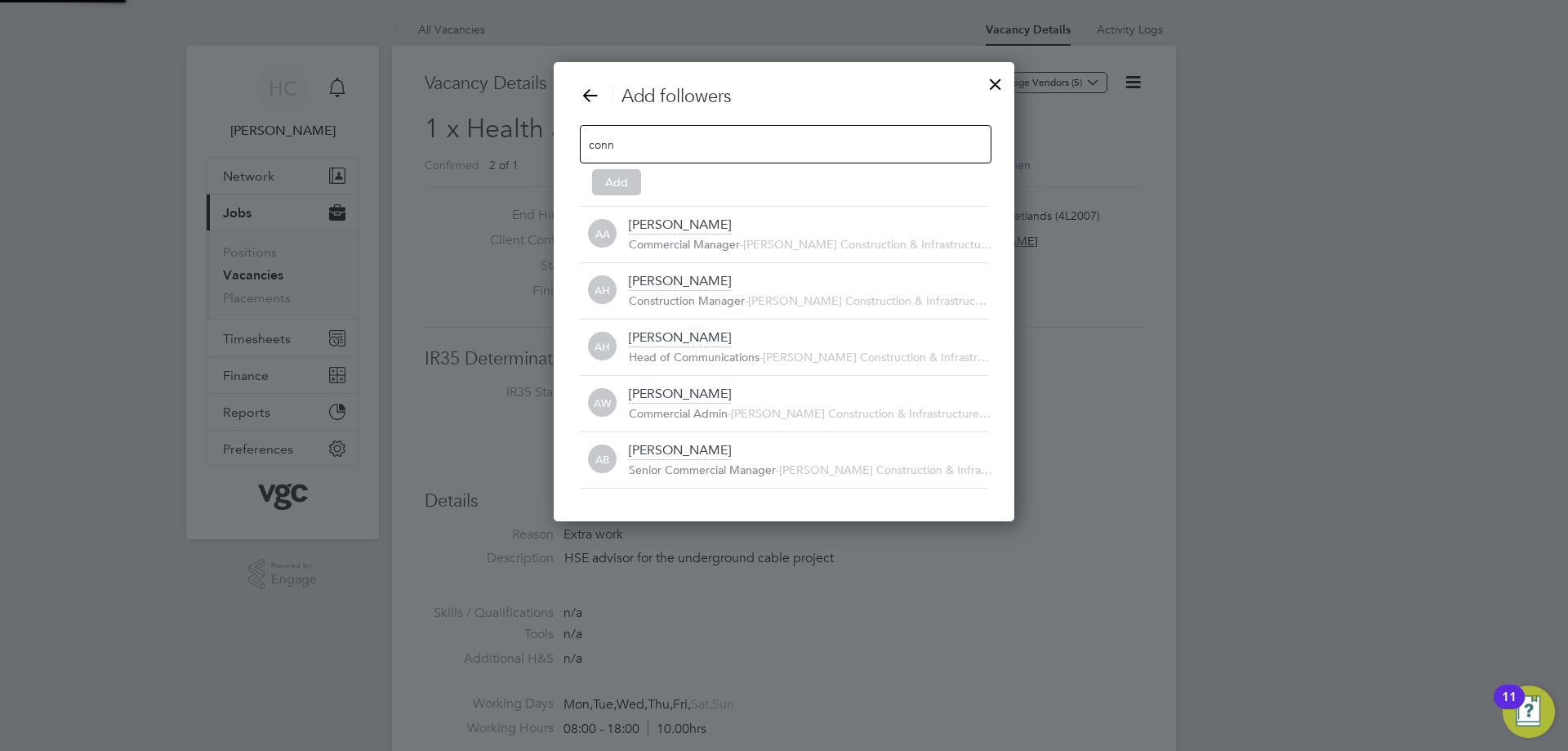
scroll to position [8, 8]
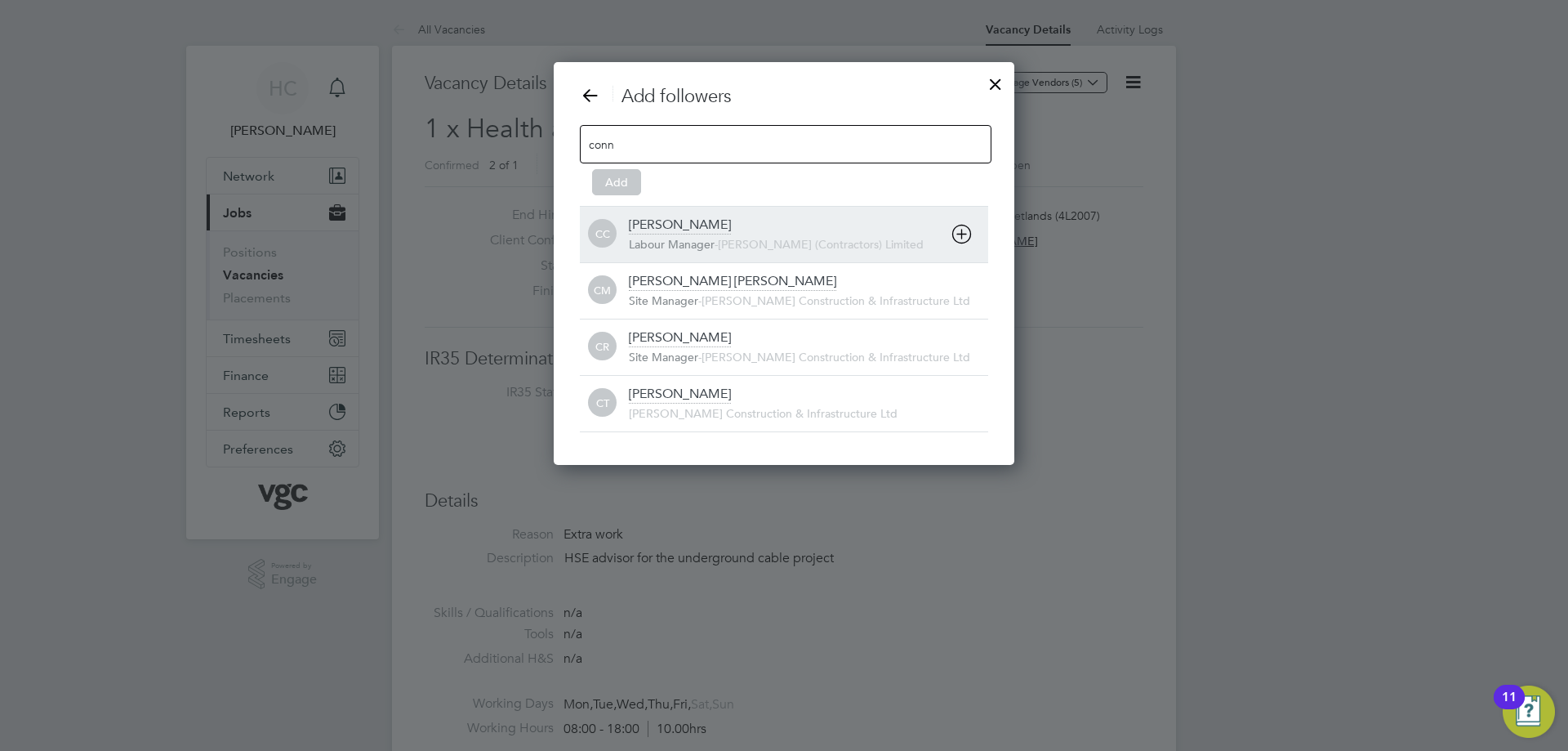
type input "conn"
click at [689, 217] on div "[PERSON_NAME]" at bounding box center [680, 225] width 102 height 18
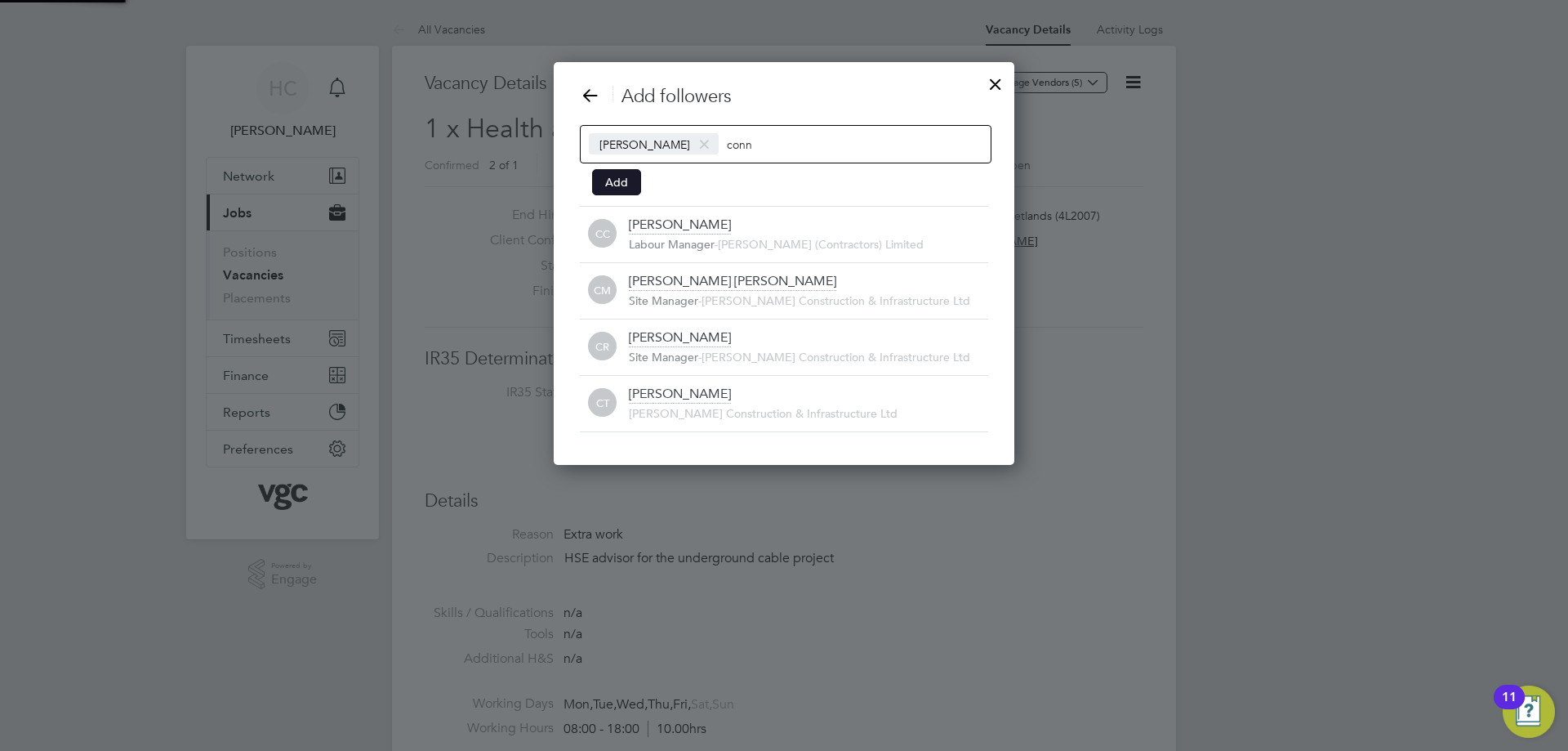
click at [619, 183] on button "Add" at bounding box center [617, 182] width 49 height 26
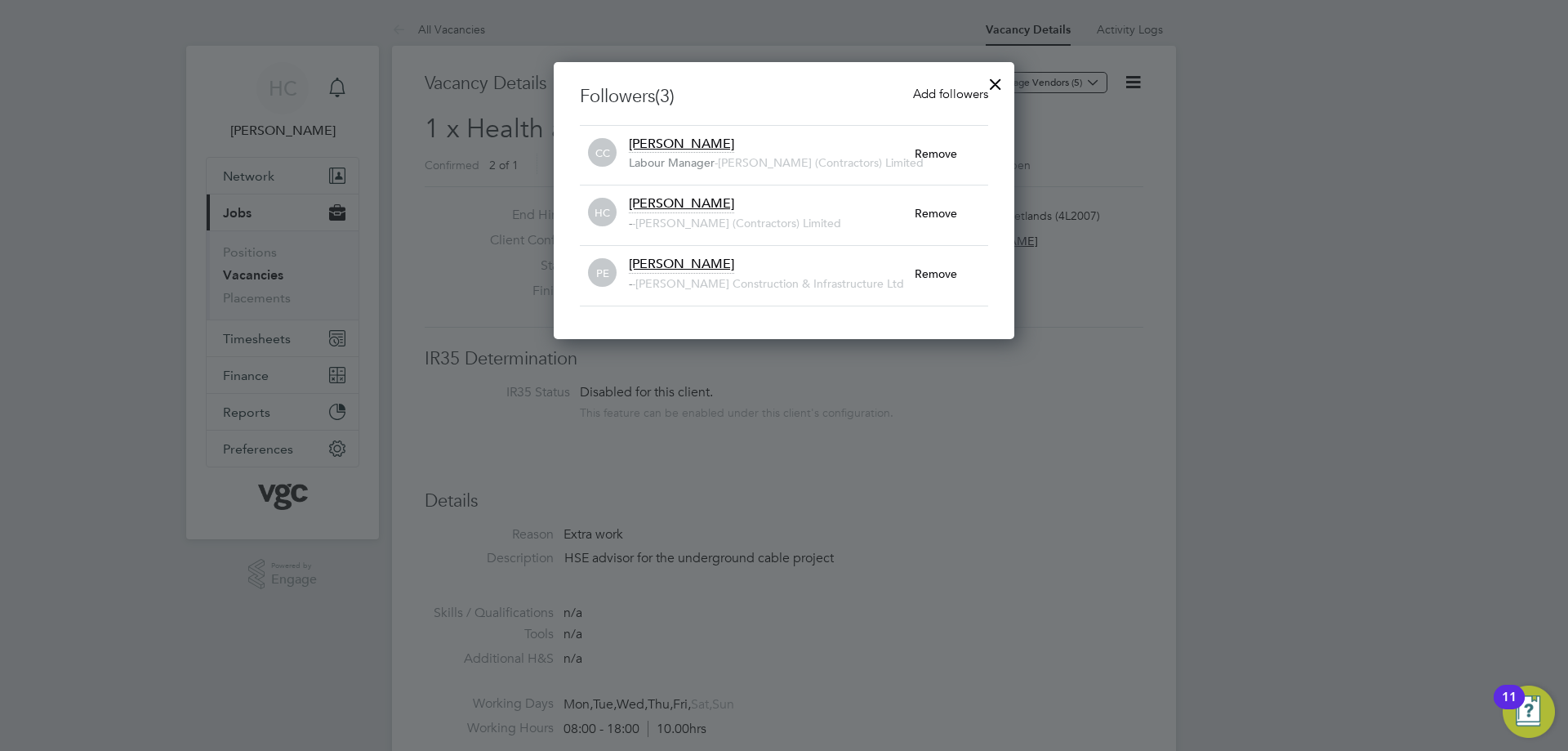
click at [1000, 85] on div at bounding box center [995, 80] width 29 height 29
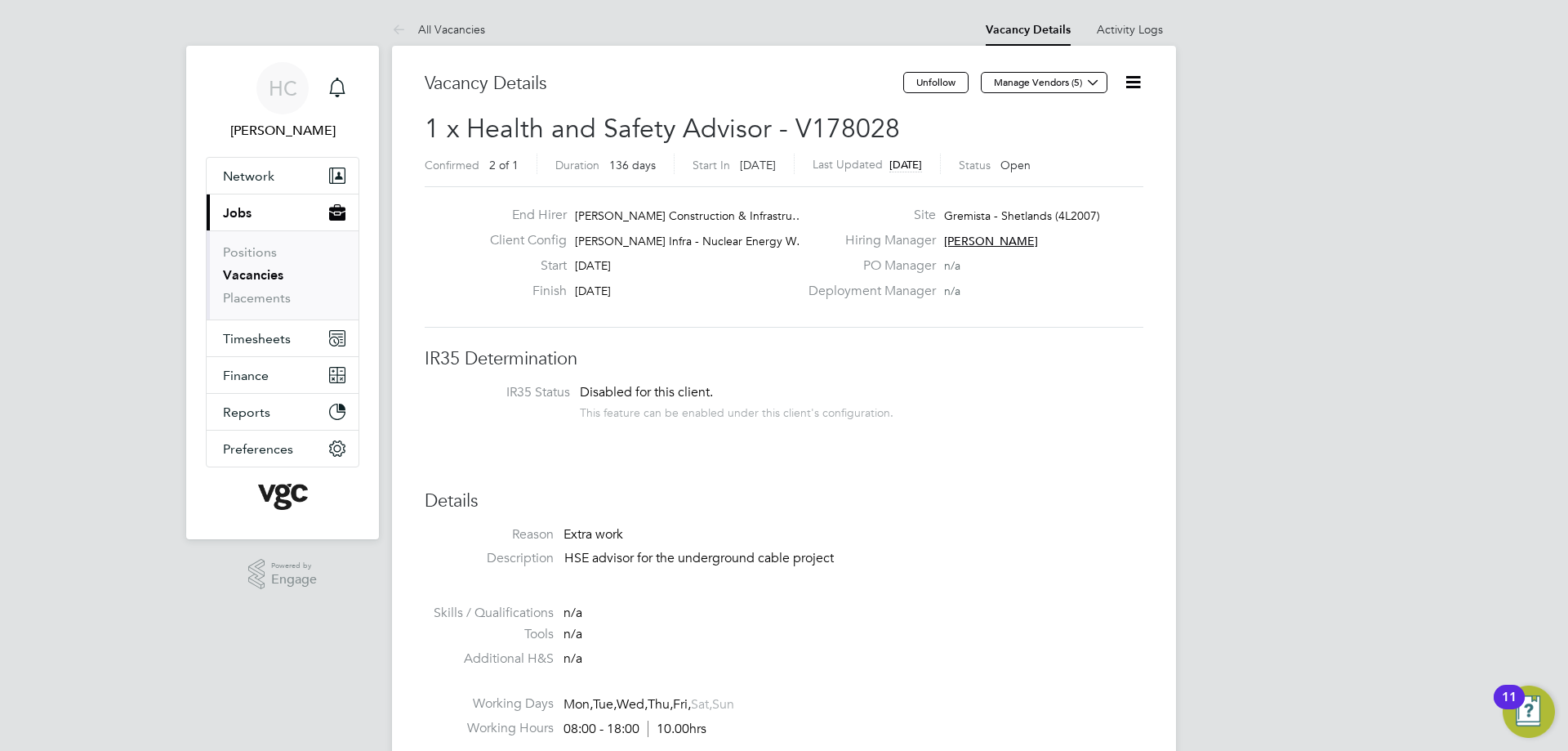
click at [1143, 79] on icon at bounding box center [1133, 82] width 20 height 20
click at [1097, 125] on li "Edit Vacancy e" at bounding box center [1093, 121] width 95 height 23
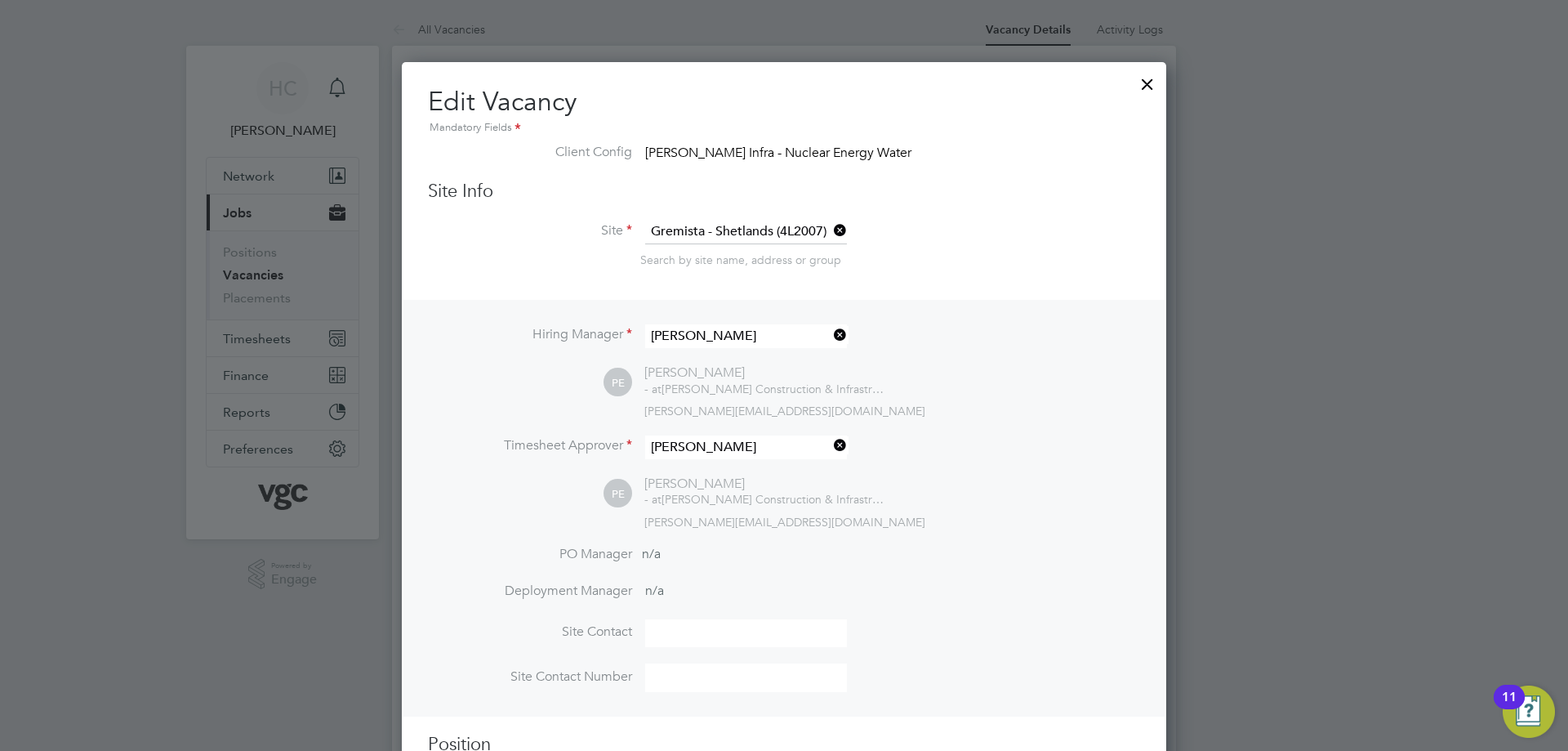
click at [1149, 80] on div at bounding box center [1148, 80] width 29 height 29
